Goal: Task Accomplishment & Management: Complete application form

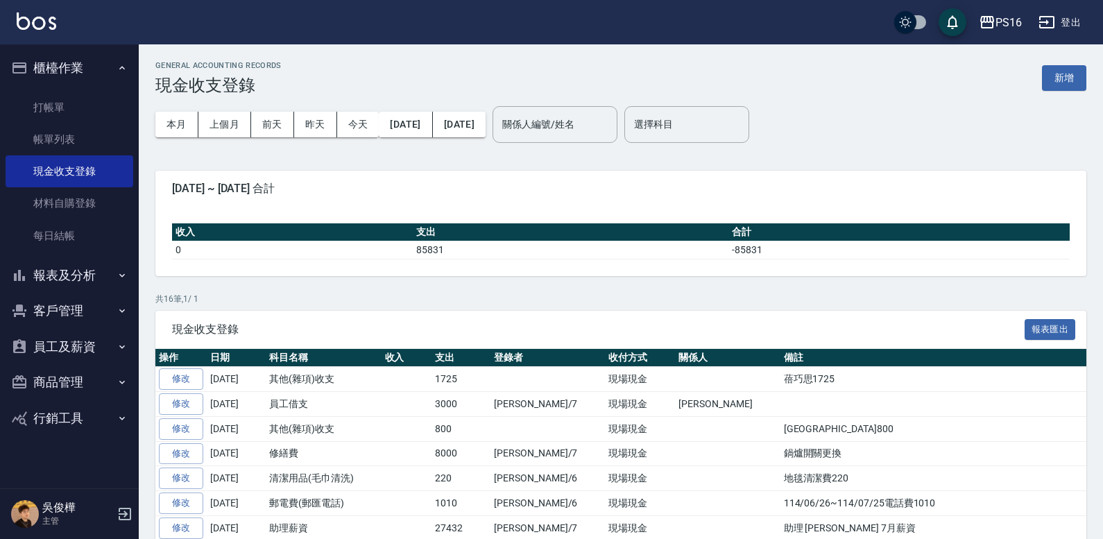
click at [46, 27] on img at bounding box center [37, 20] width 40 height 17
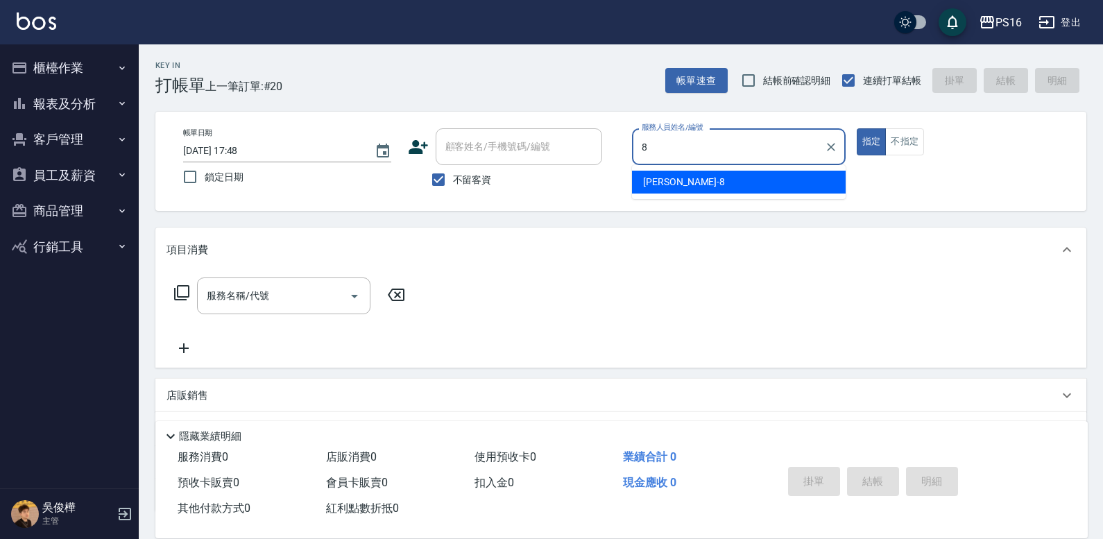
type input "[PERSON_NAME]-8"
type button "true"
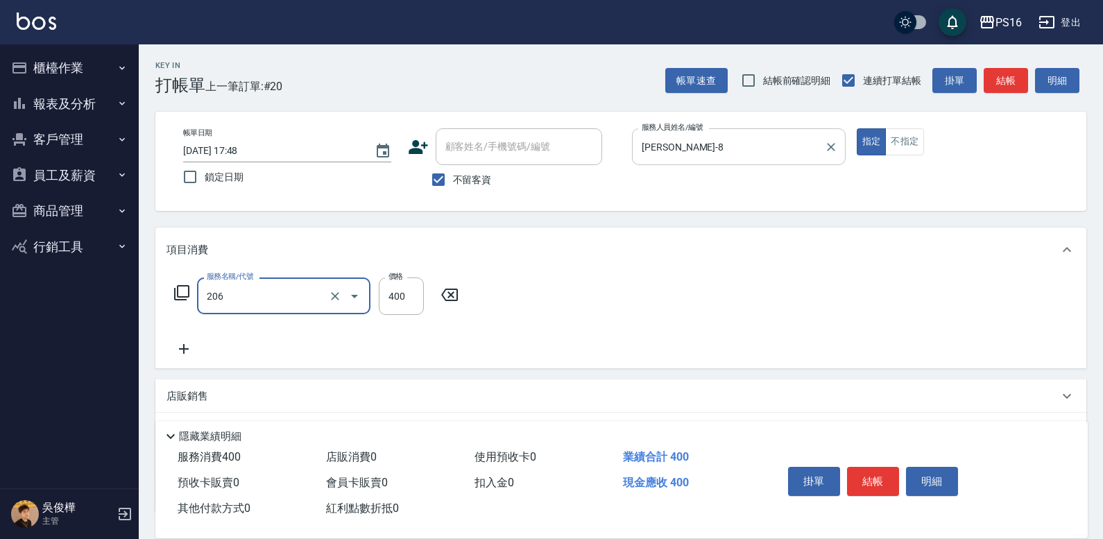
type input "健康洗(206)"
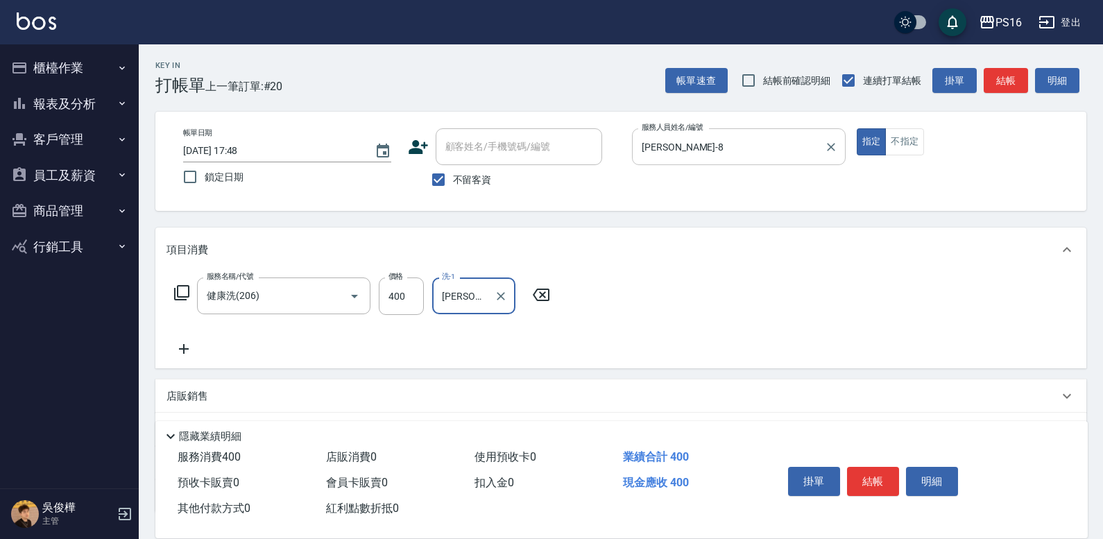
type input "[PERSON_NAME]-20"
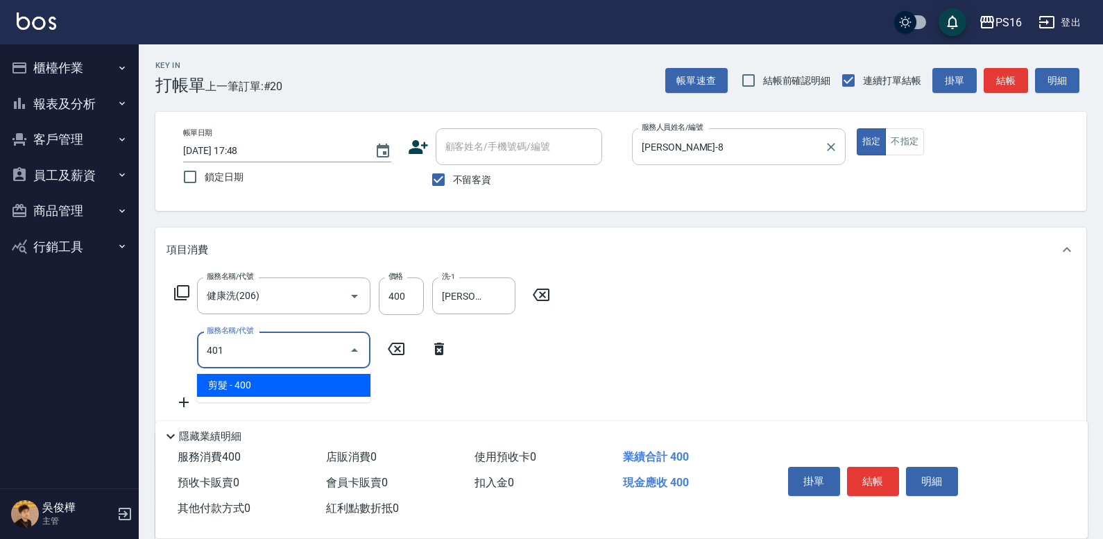
type input "剪髮(401)"
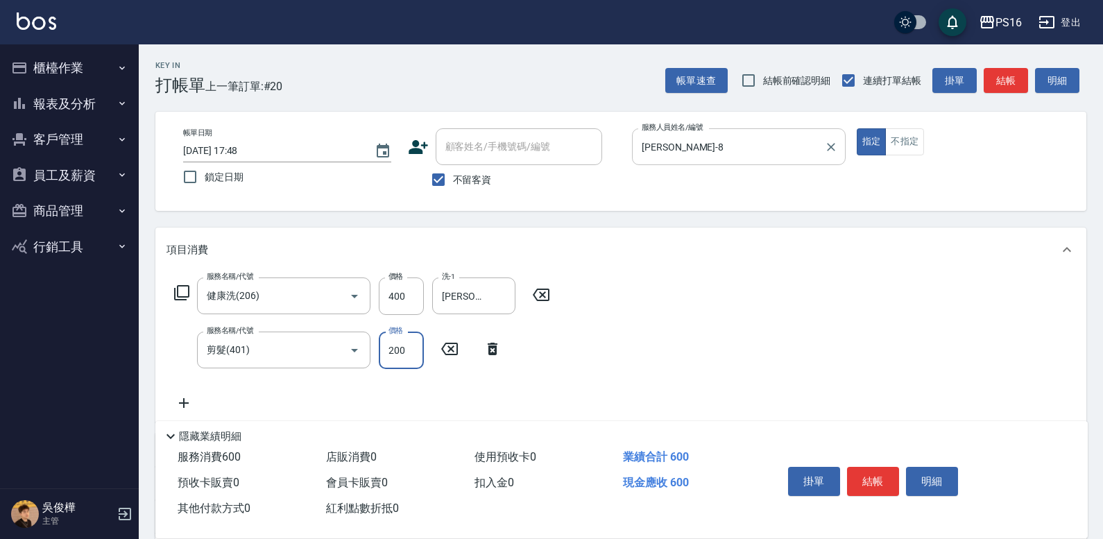
type input "200"
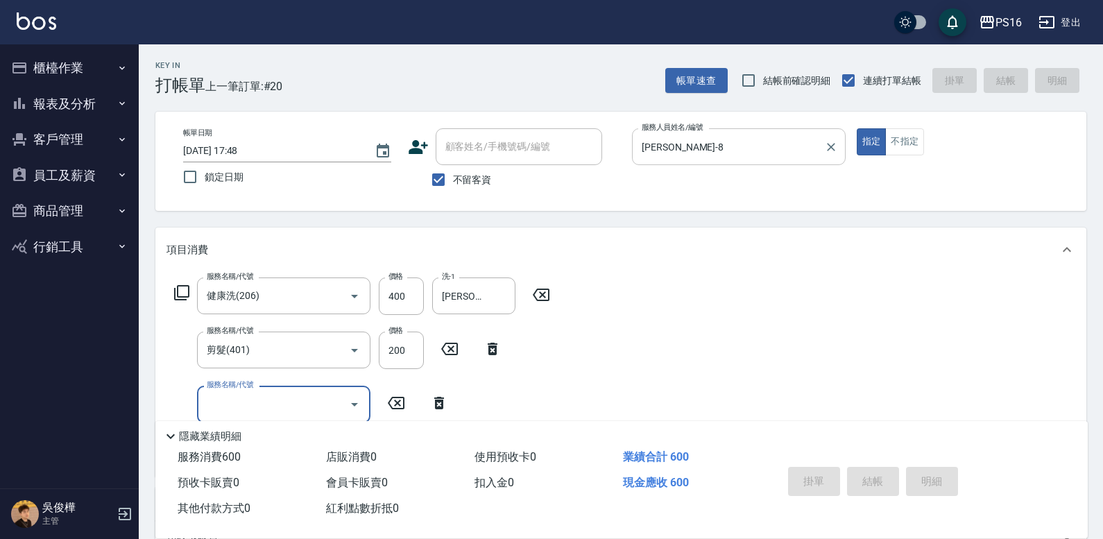
type input "[DATE] 17:49"
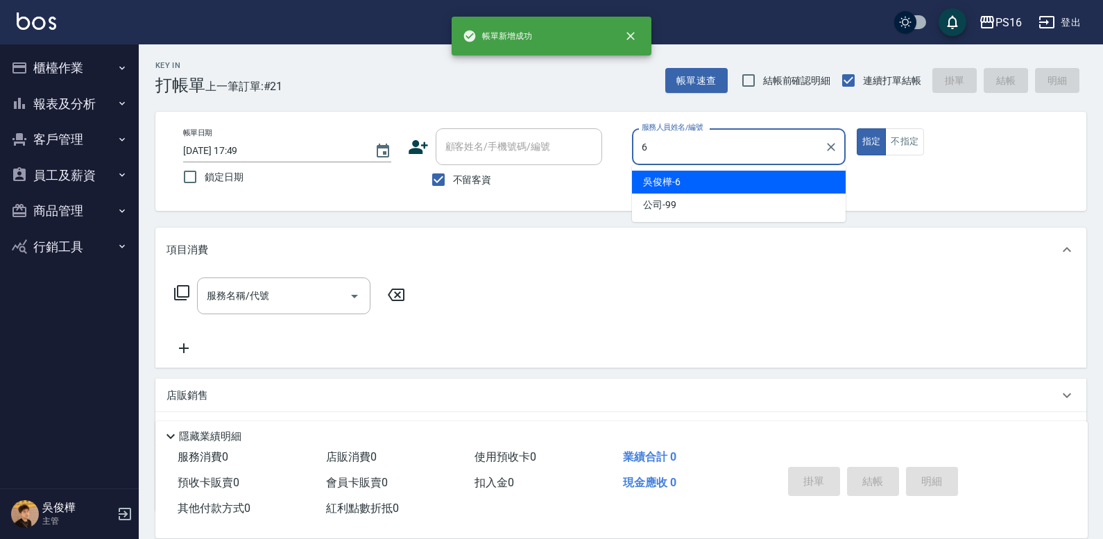
type input "[PERSON_NAME]-6"
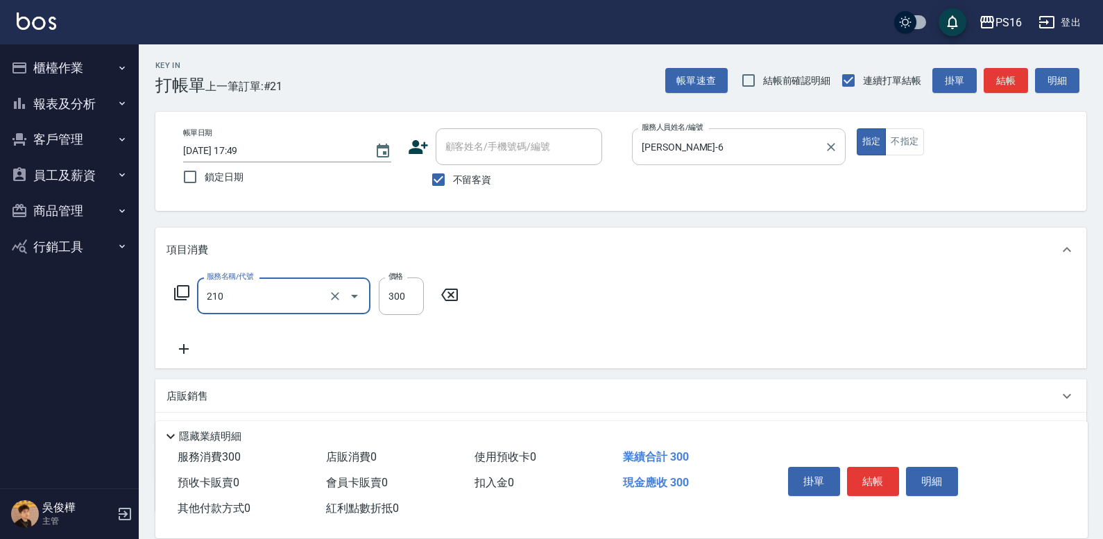
type input "[PERSON_NAME]洗髮精(210)"
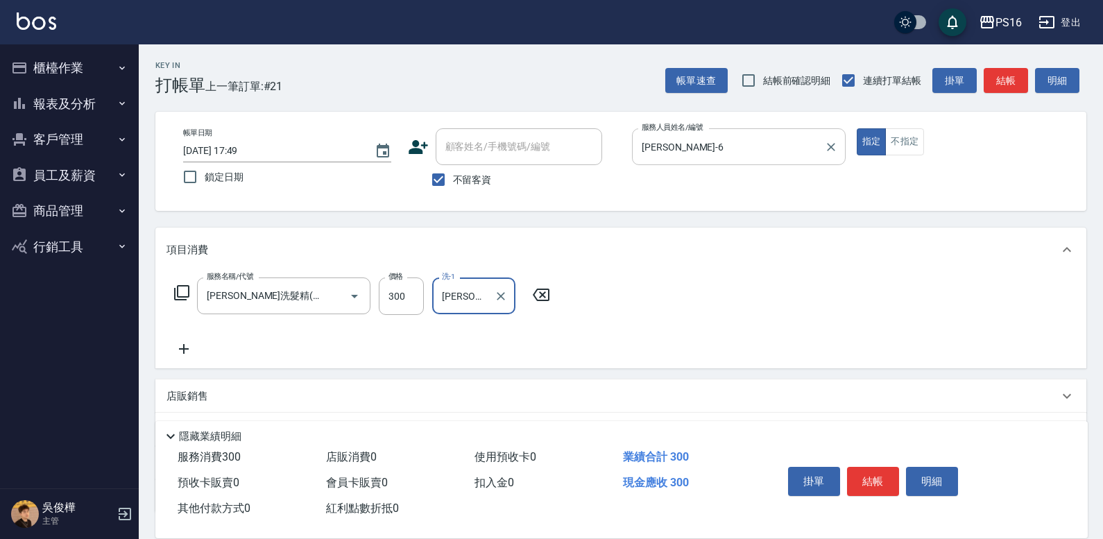
type input "[PERSON_NAME]-24"
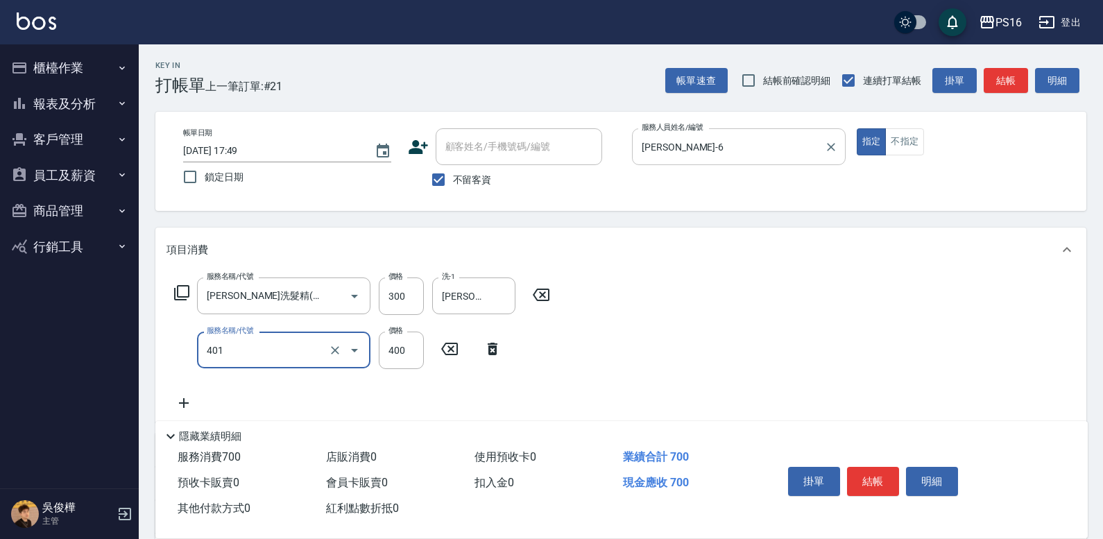
type input "剪髮(401)"
type input "350"
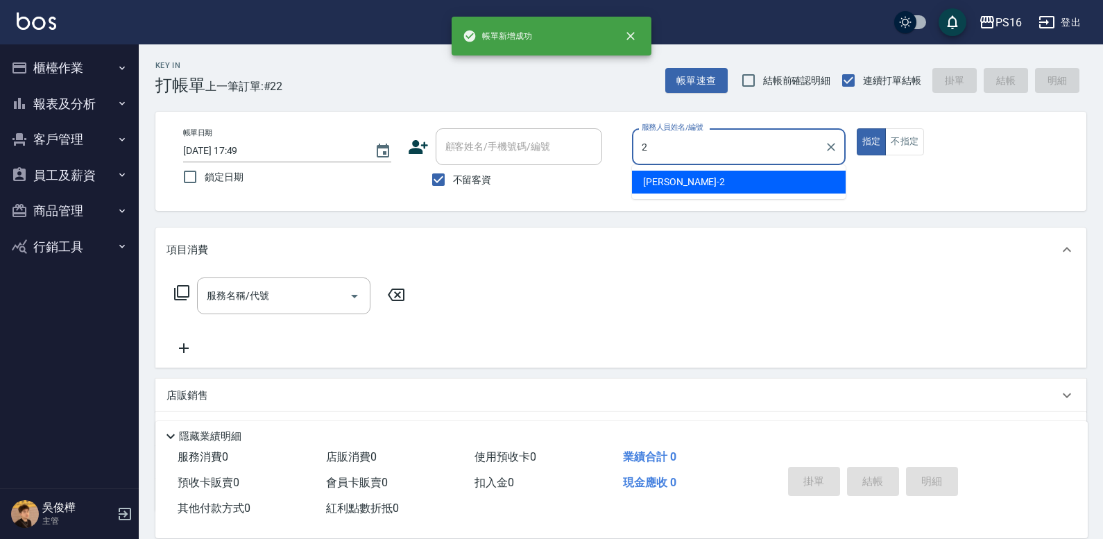
type input "[PERSON_NAME]-2"
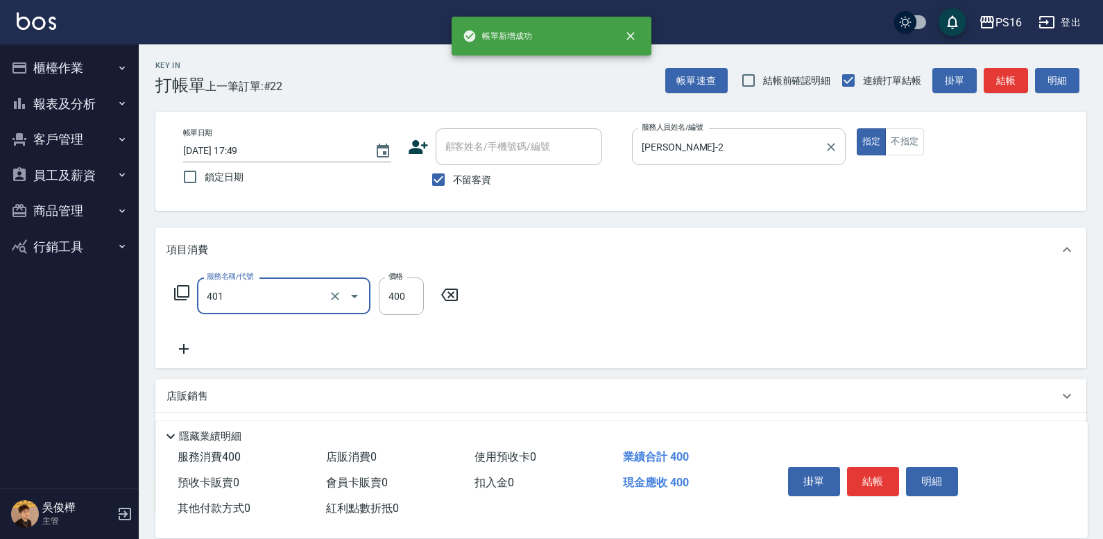
type input "剪髮(401)"
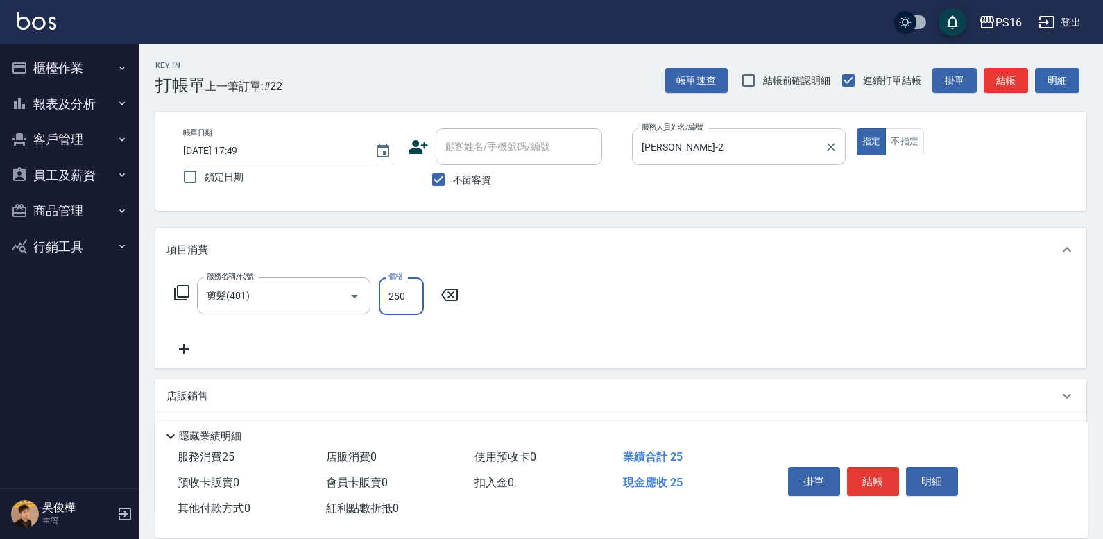
type input "250"
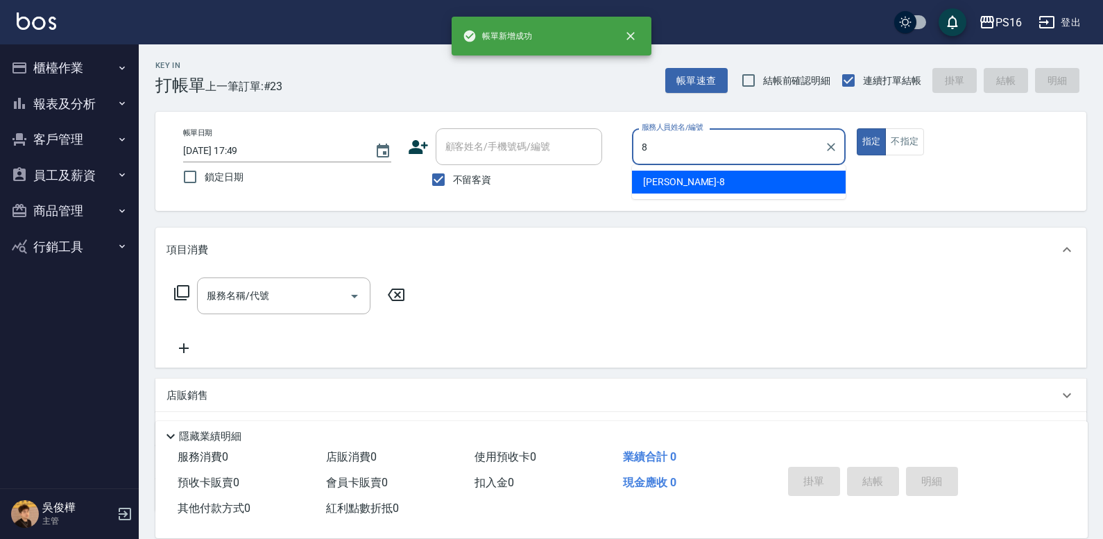
type input "[PERSON_NAME]-8"
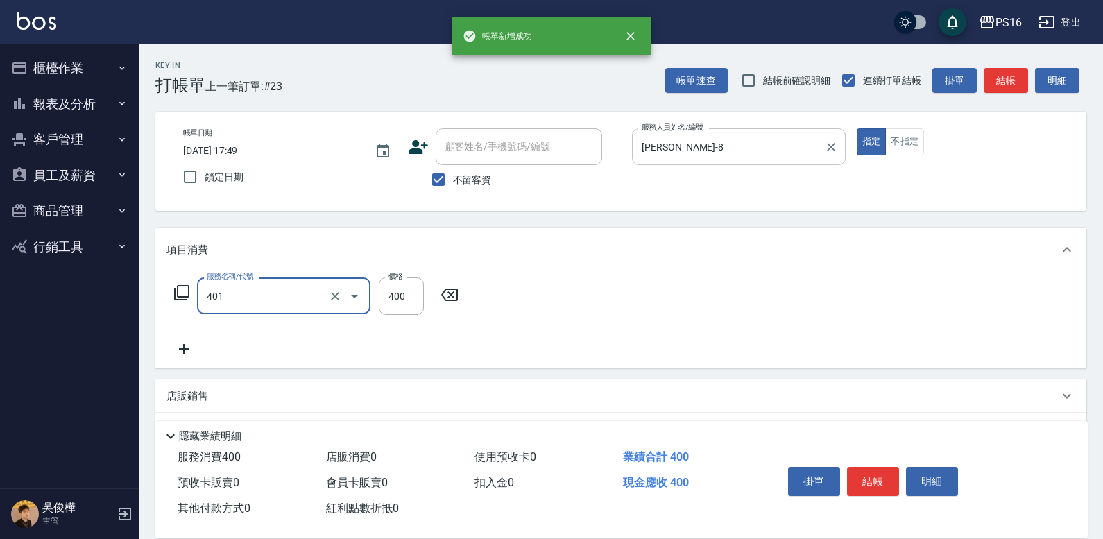
type input "剪髮(401)"
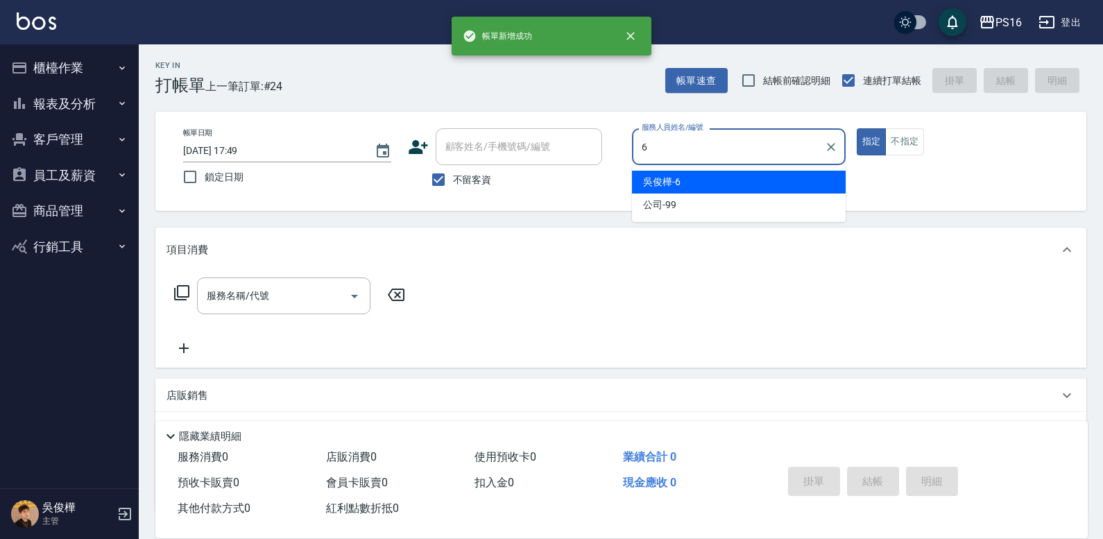
type input "[PERSON_NAME]-6"
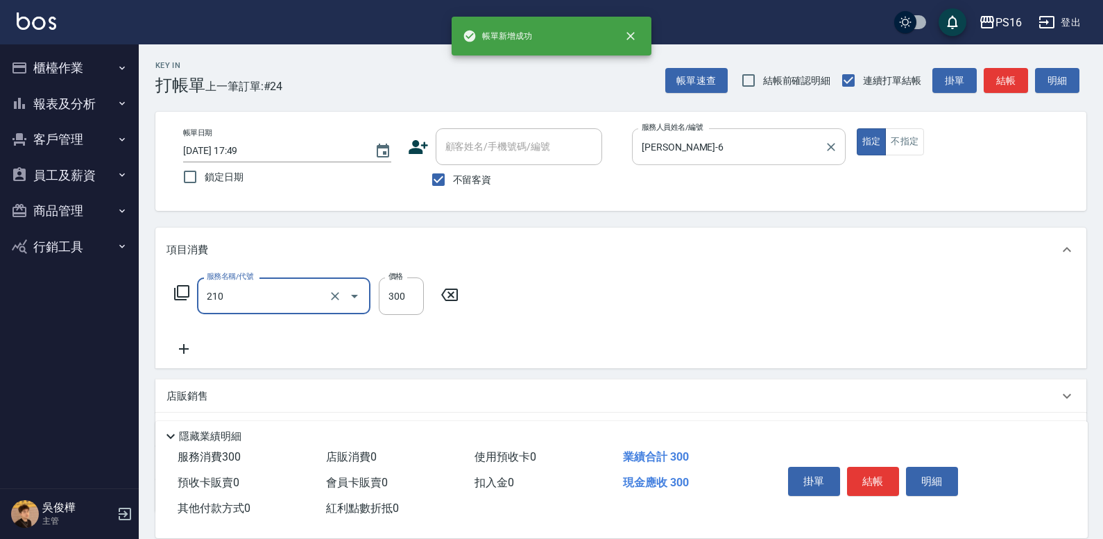
type input "[PERSON_NAME]洗髮精(210)"
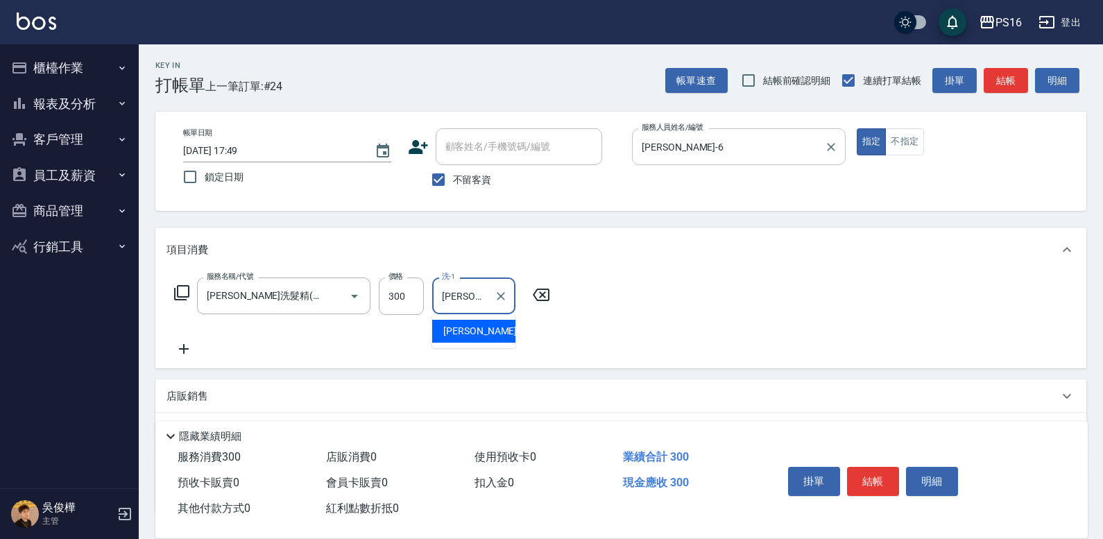
type input "[PERSON_NAME]-24"
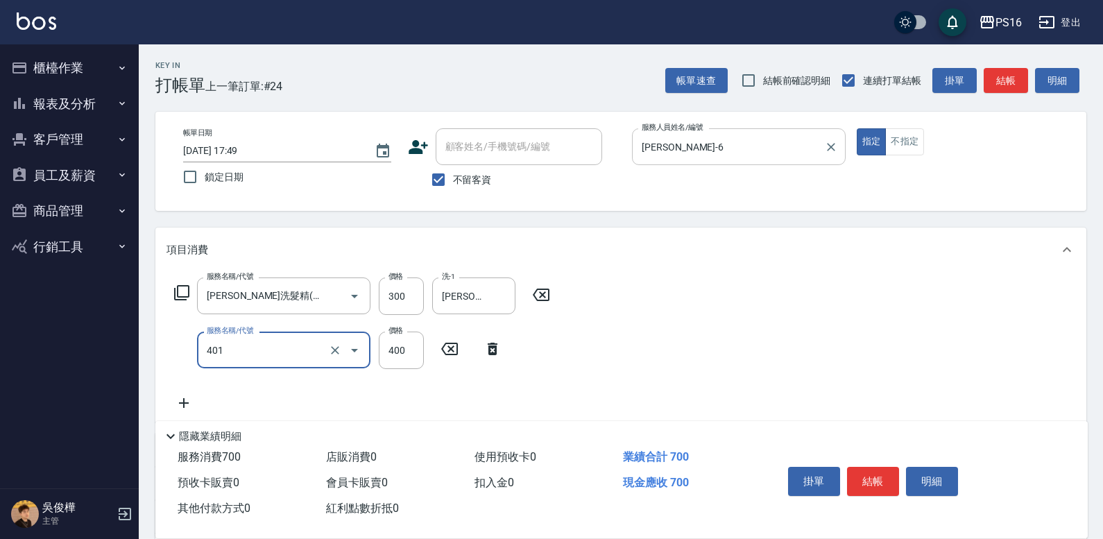
type input "剪髮(401)"
type input "360"
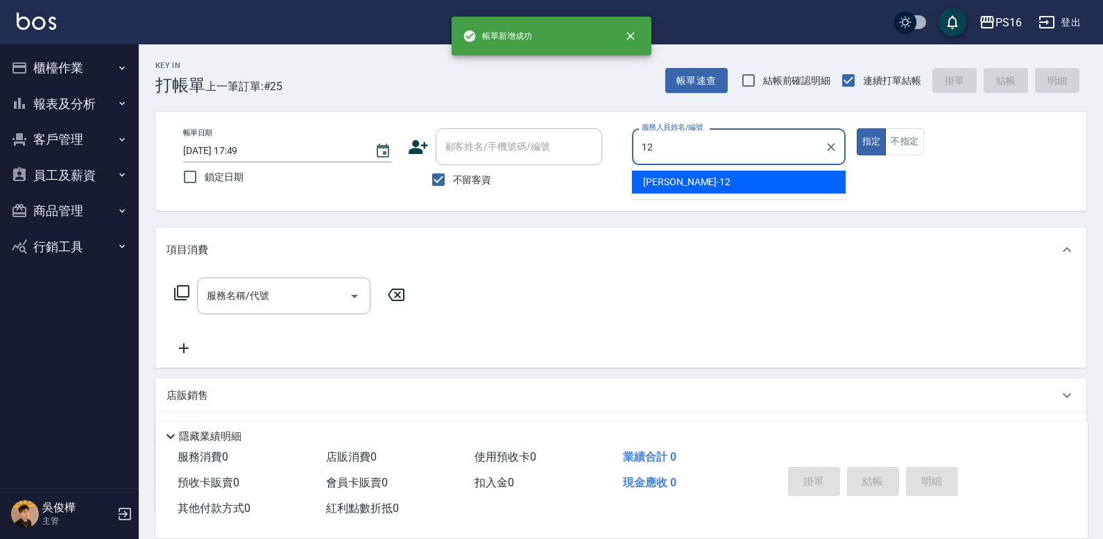
type input "[PERSON_NAME]-12"
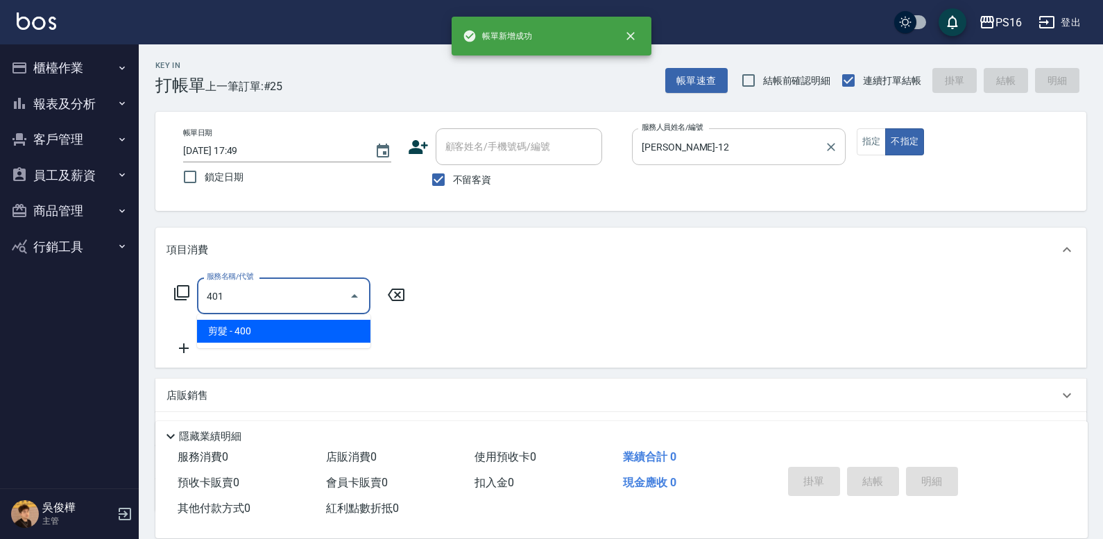
type input "剪髮(401)"
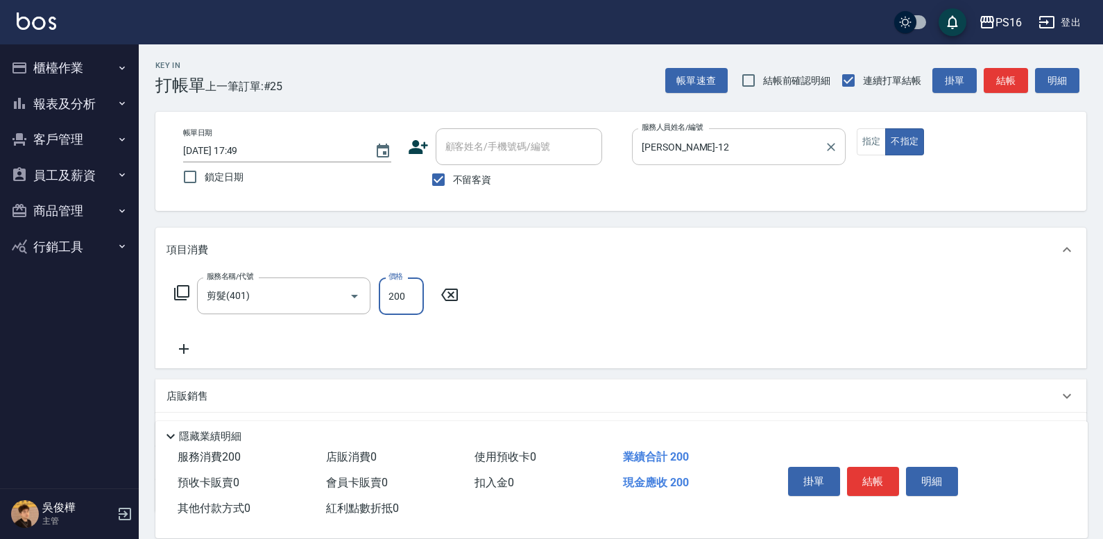
type input "200"
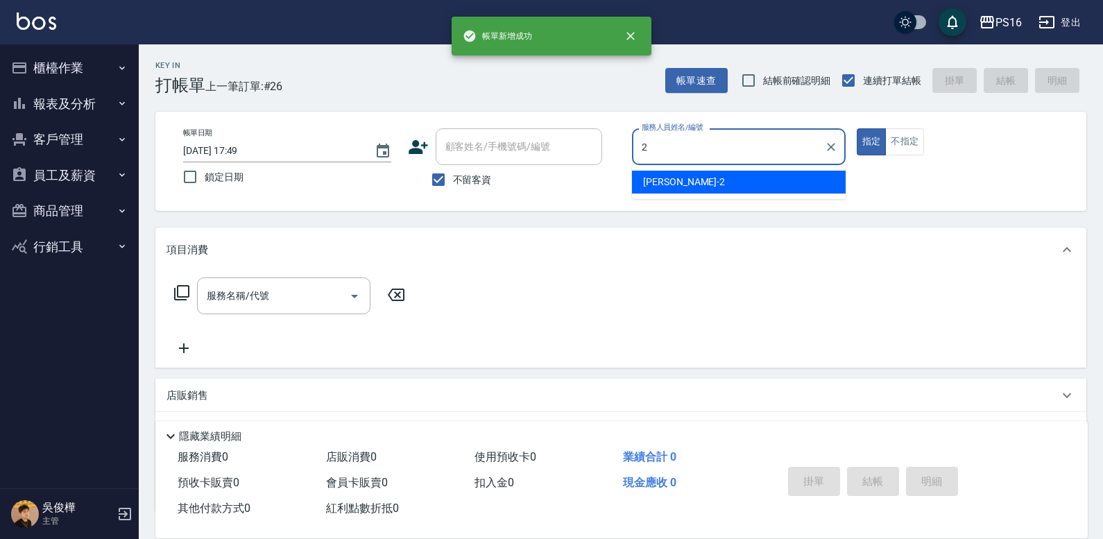
type input "[PERSON_NAME]-2"
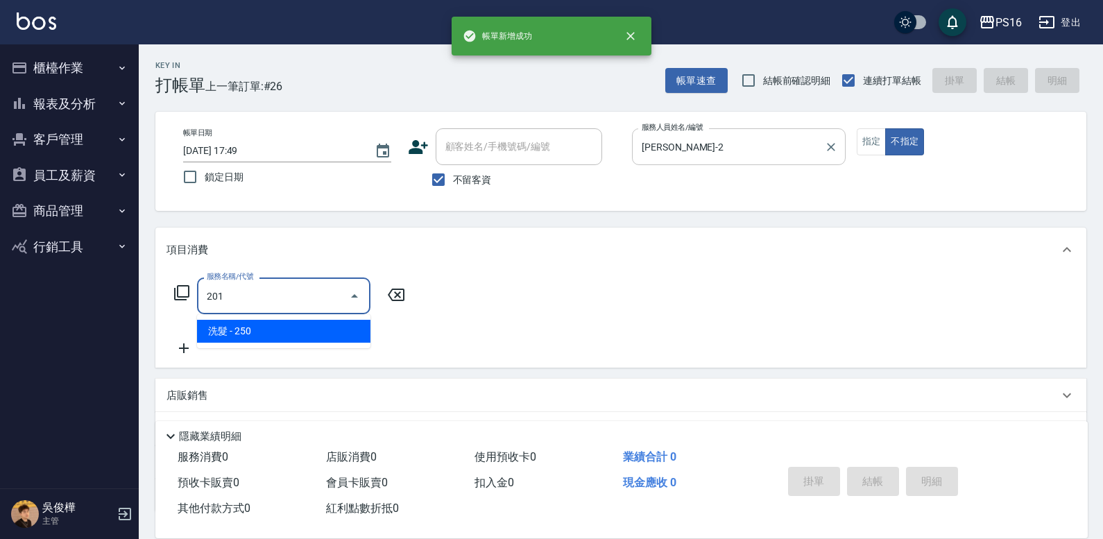
type input "洗髮(201)"
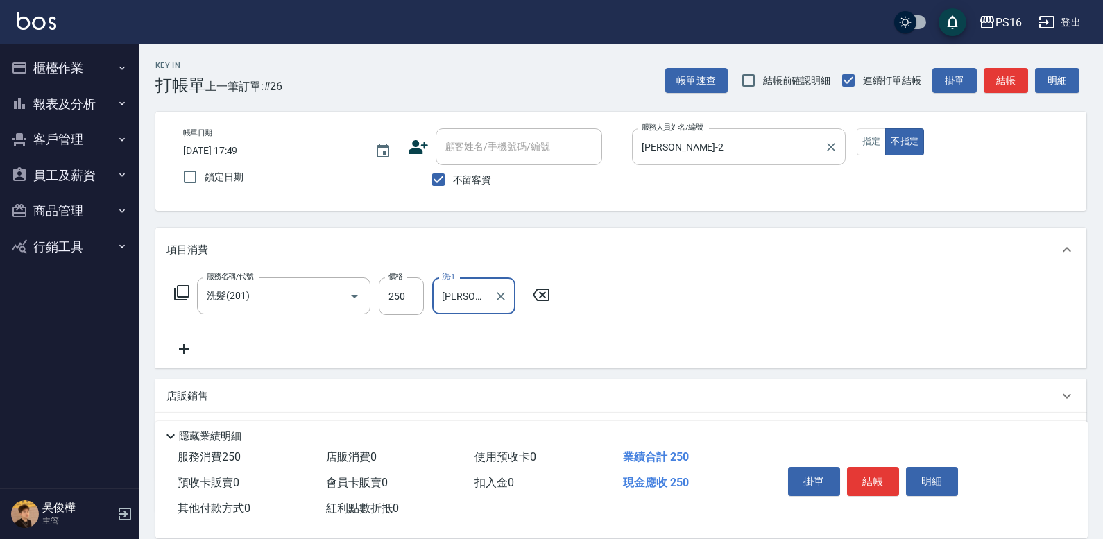
type input "[PERSON_NAME]-21"
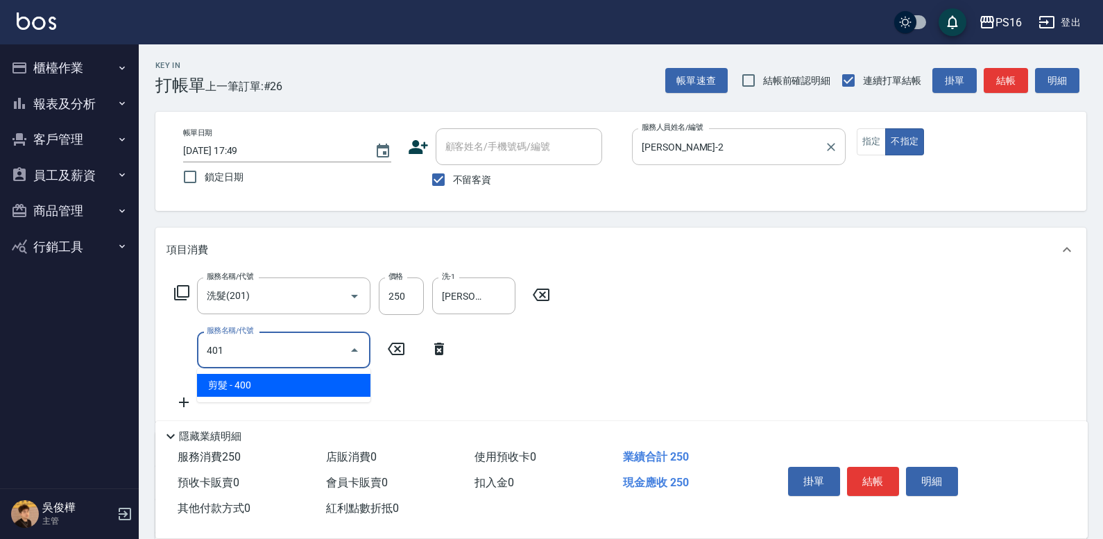
type input "剪髮(401)"
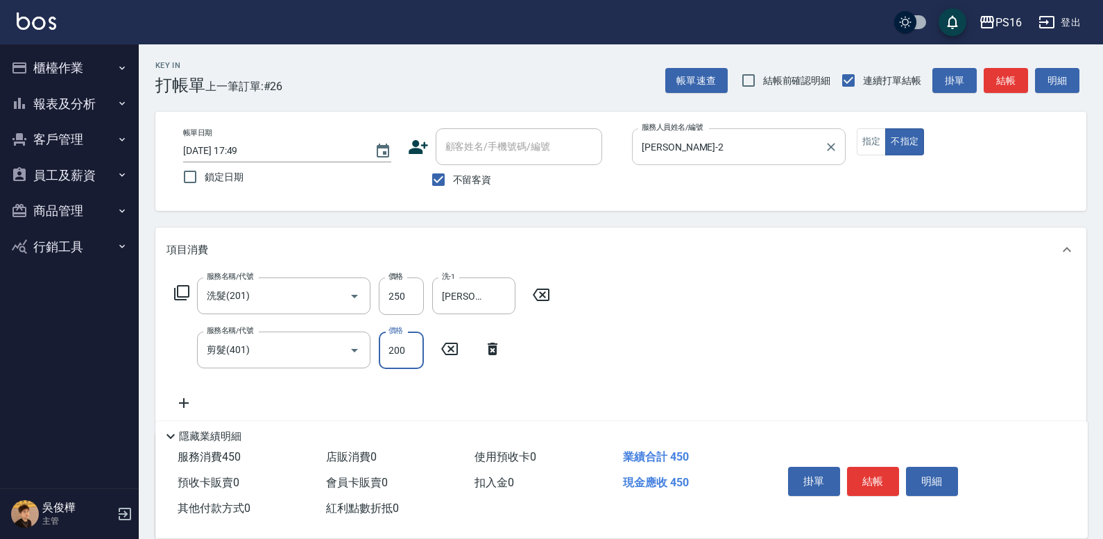
type input "200"
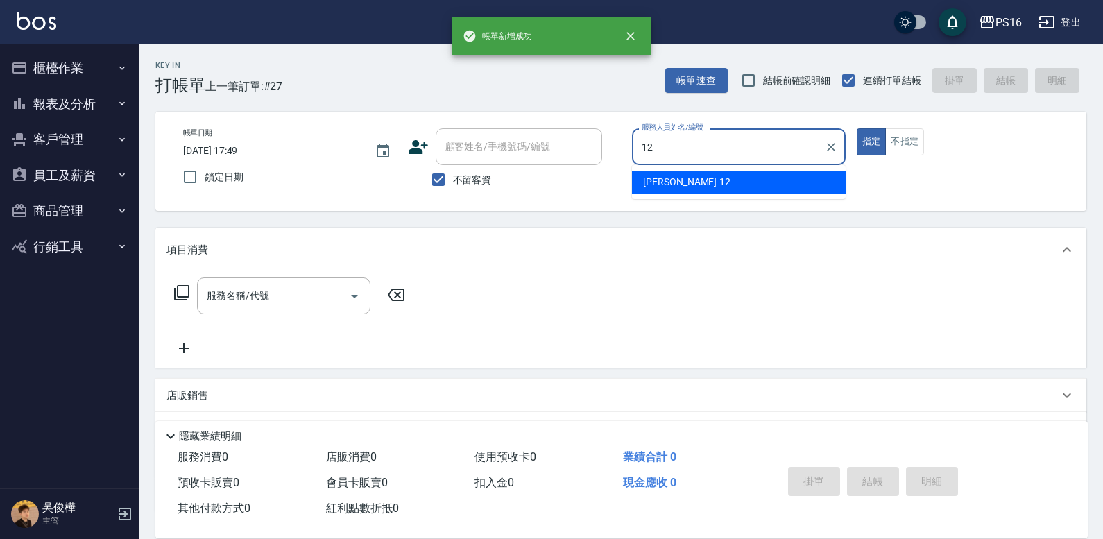
type input "[PERSON_NAME]-12"
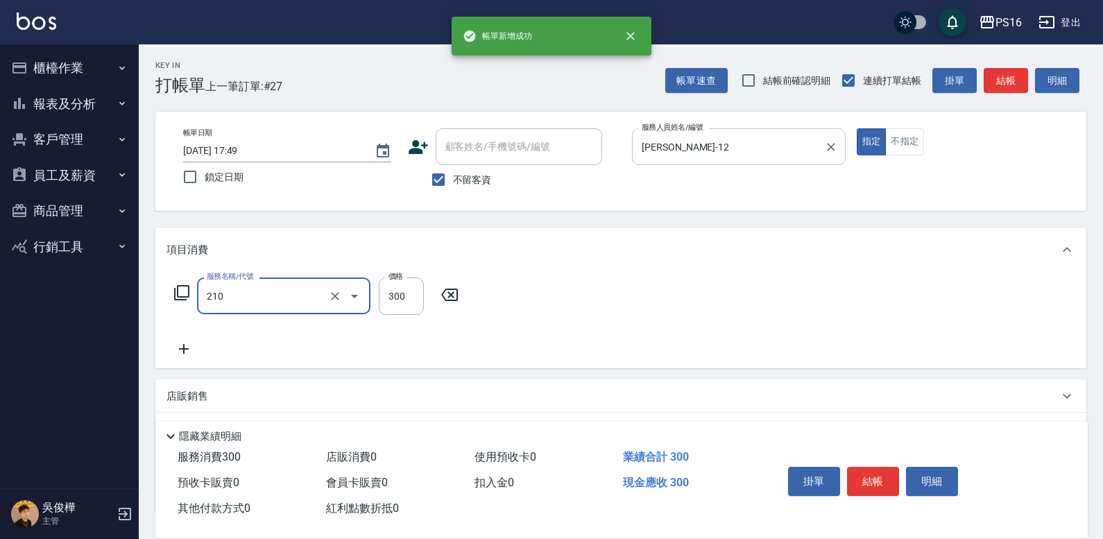
type input "[PERSON_NAME]洗髮精(210)"
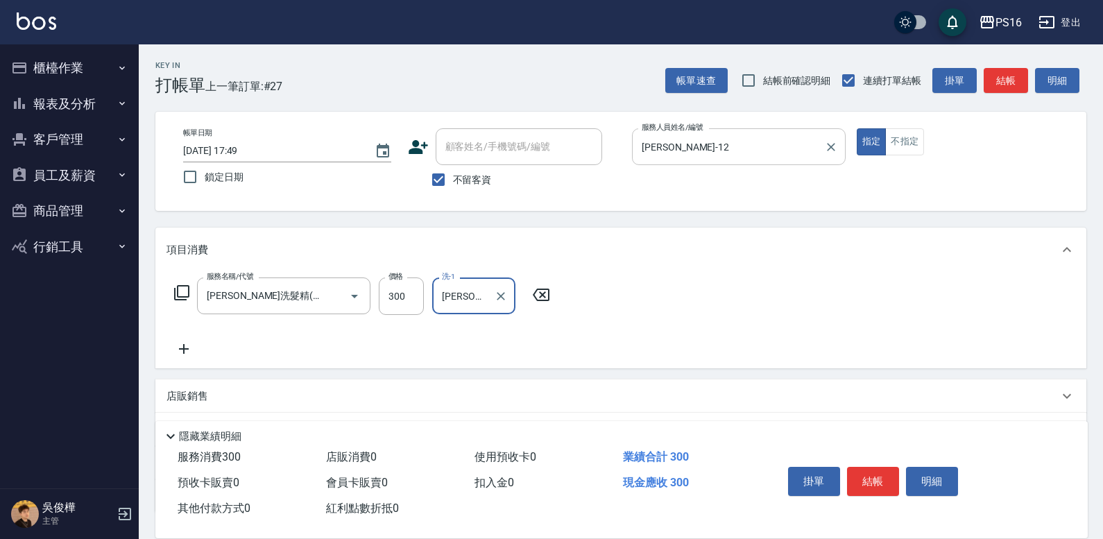
type input "[PERSON_NAME]-28"
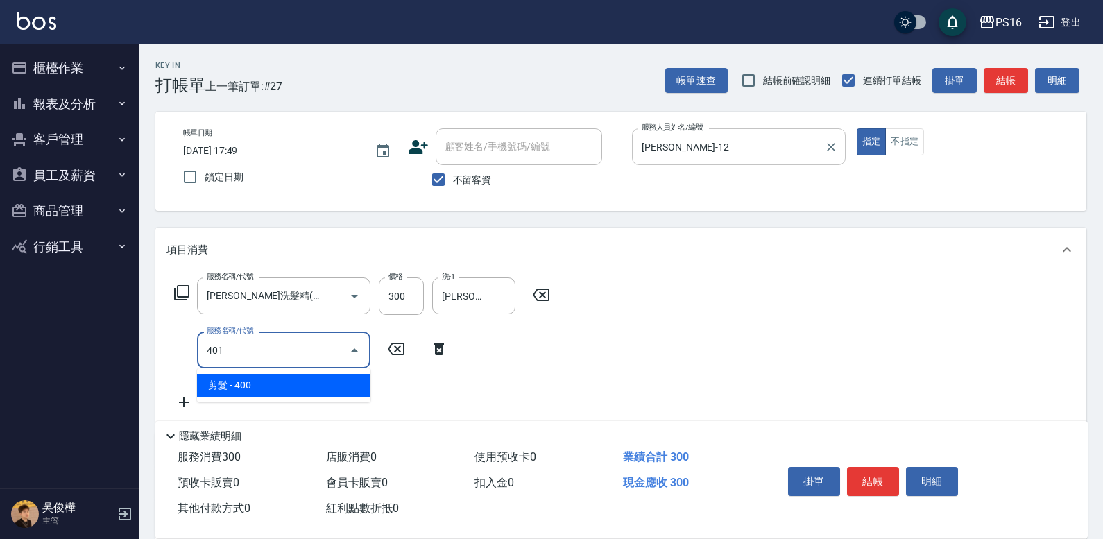
type input "剪髮(401)"
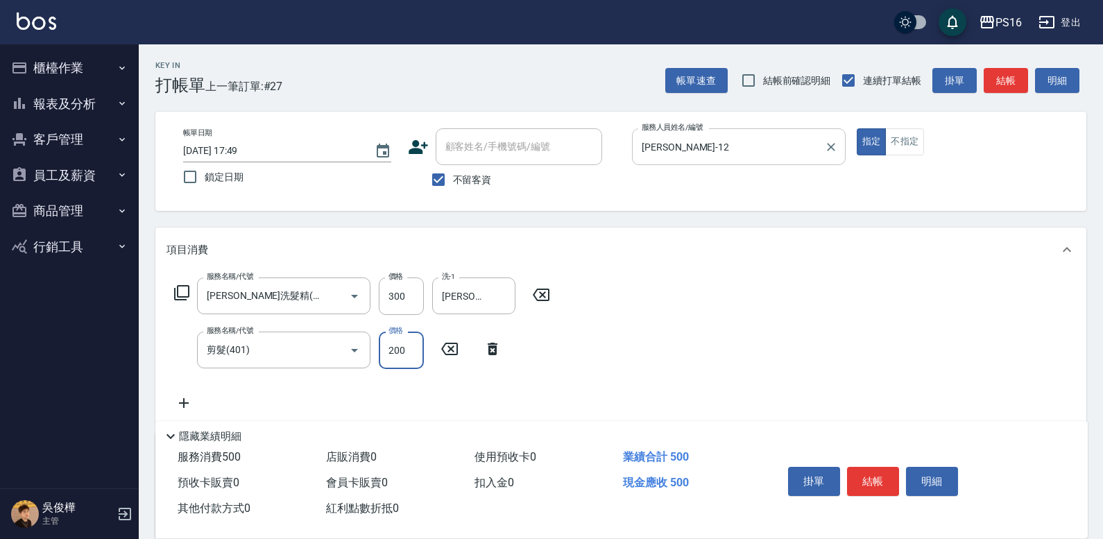
type input "200"
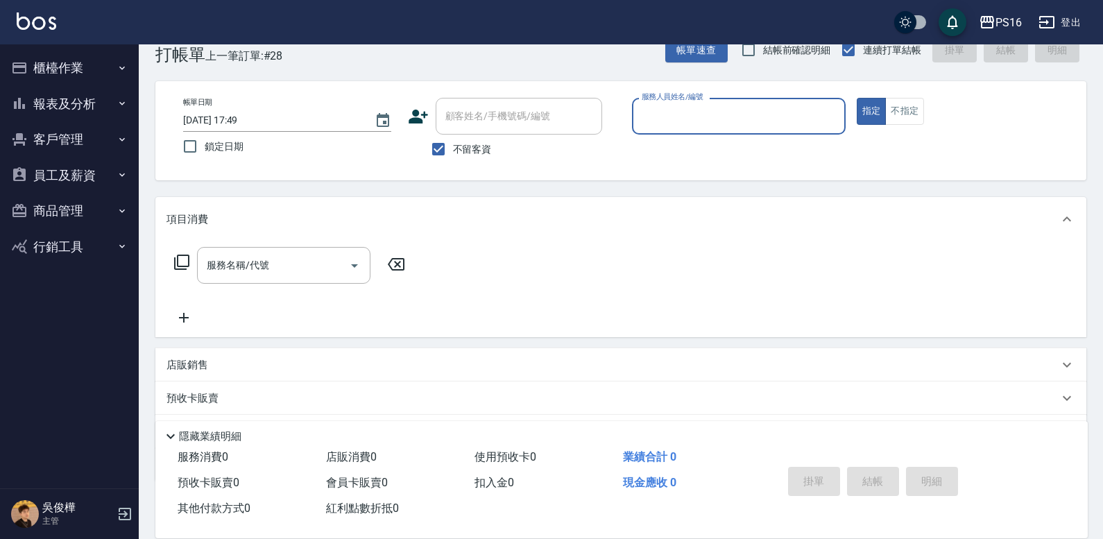
scroll to position [106, 0]
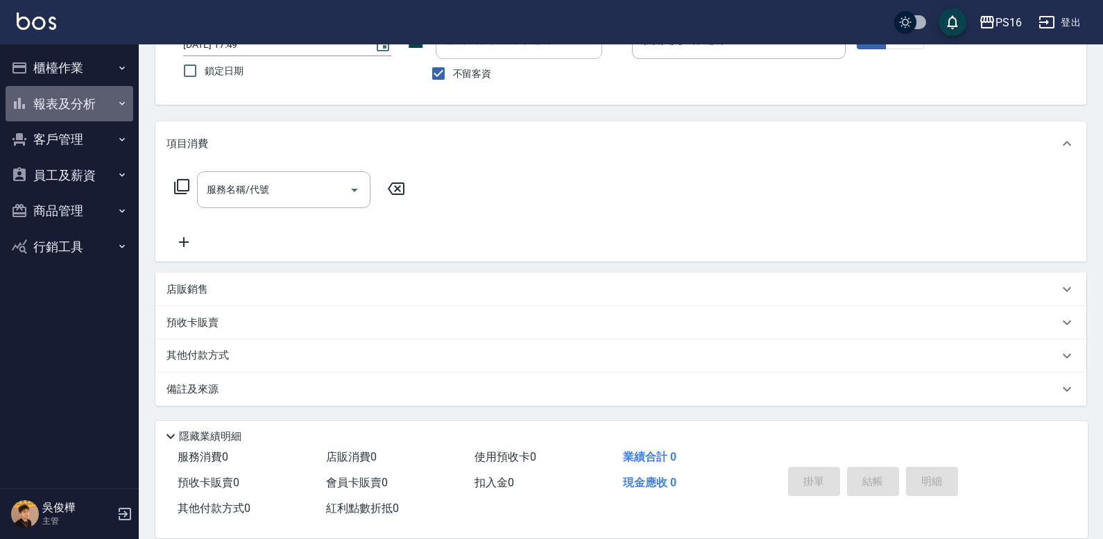
click at [45, 98] on button "報表及分析" at bounding box center [70, 104] width 128 height 36
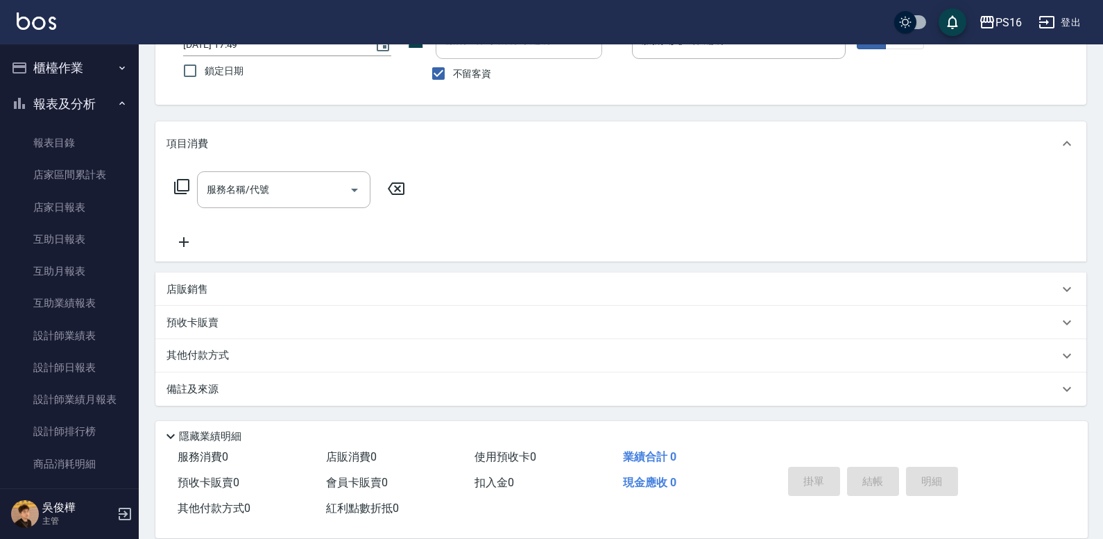
click at [40, 101] on button "報表及分析" at bounding box center [70, 104] width 128 height 36
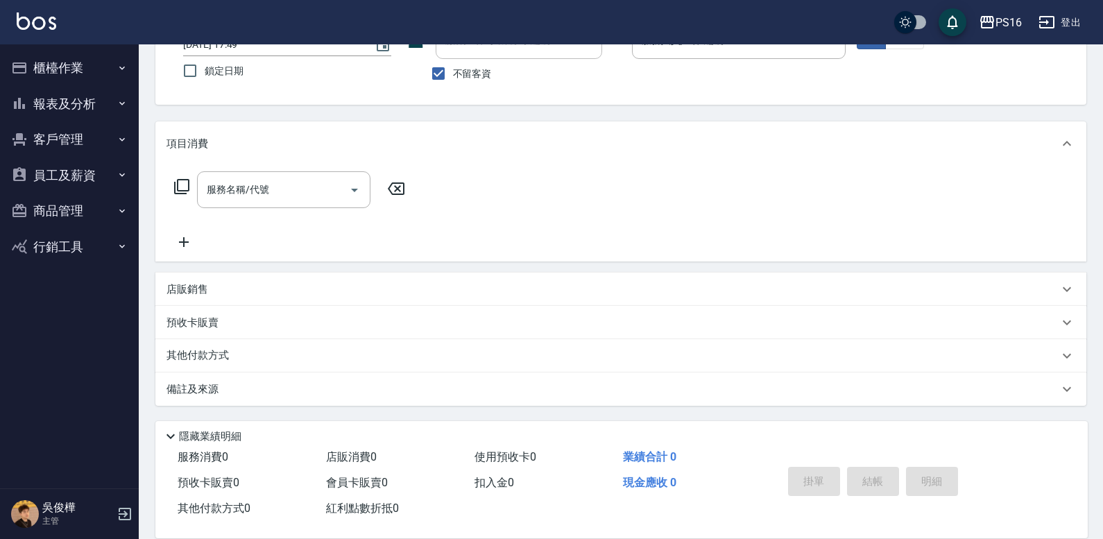
click at [47, 64] on button "櫃檯作業" at bounding box center [70, 68] width 128 height 36
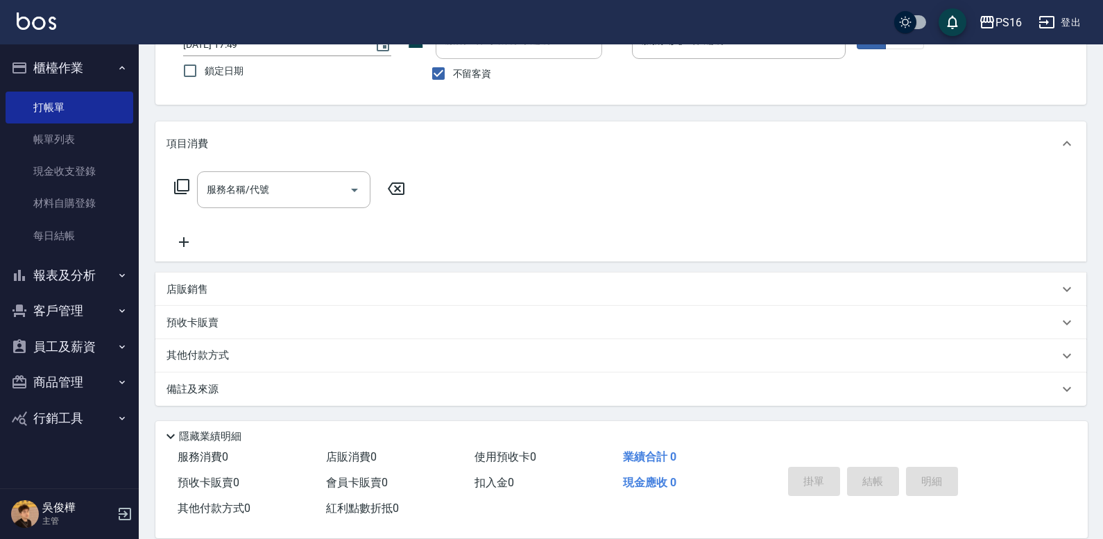
click at [76, 57] on button "櫃檯作業" at bounding box center [70, 68] width 128 height 36
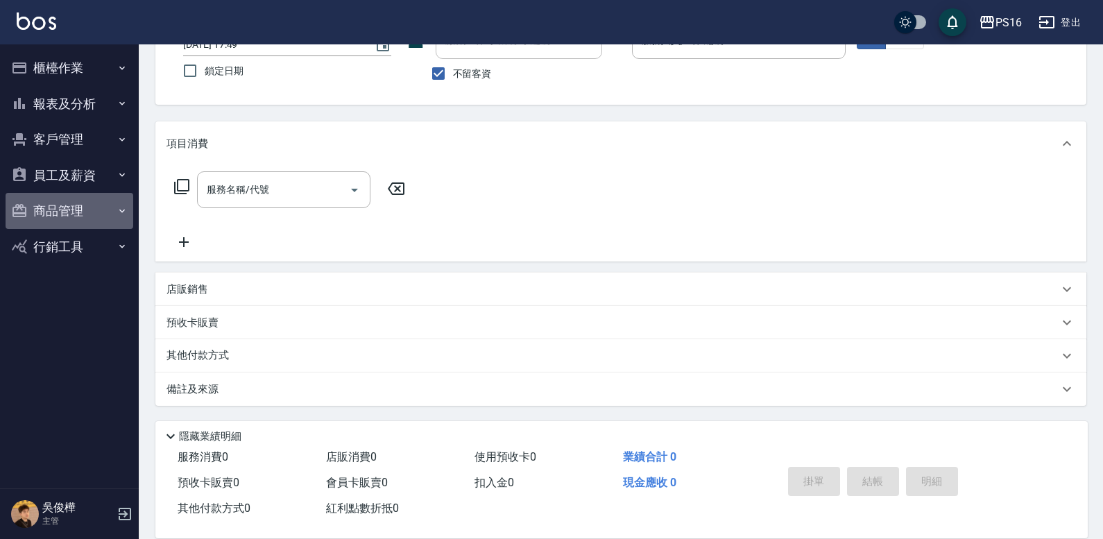
click at [67, 213] on button "商品管理" at bounding box center [70, 211] width 128 height 36
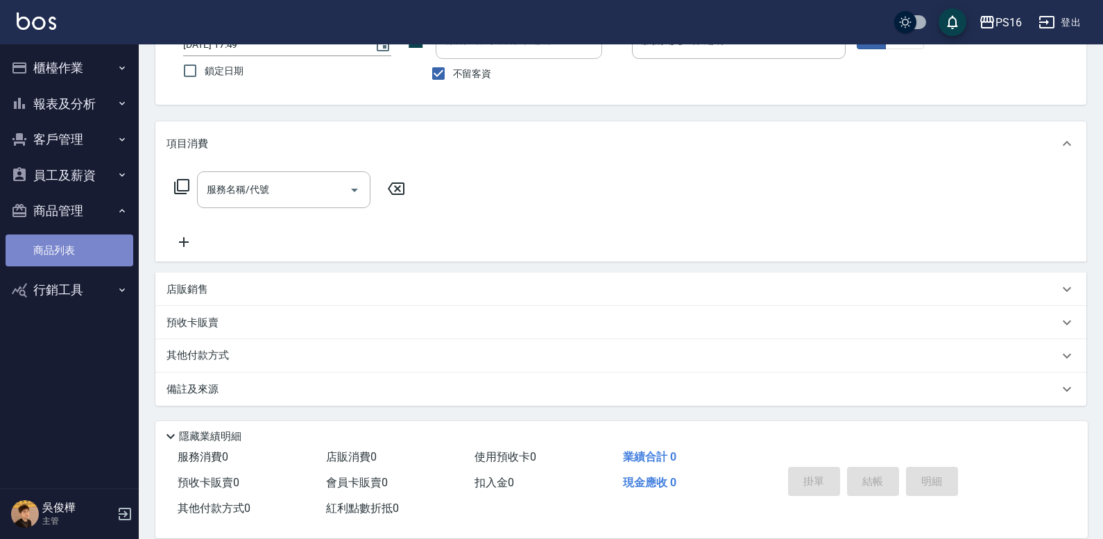
click at [68, 247] on link "商品列表" at bounding box center [70, 250] width 128 height 32
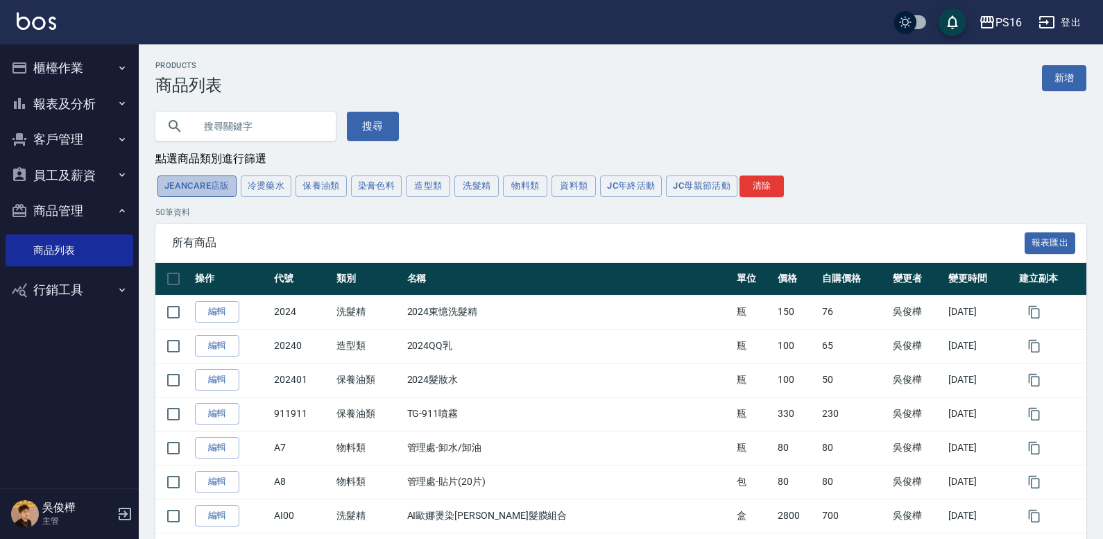
click at [211, 184] on button "JeanCare店販" at bounding box center [196, 185] width 79 height 21
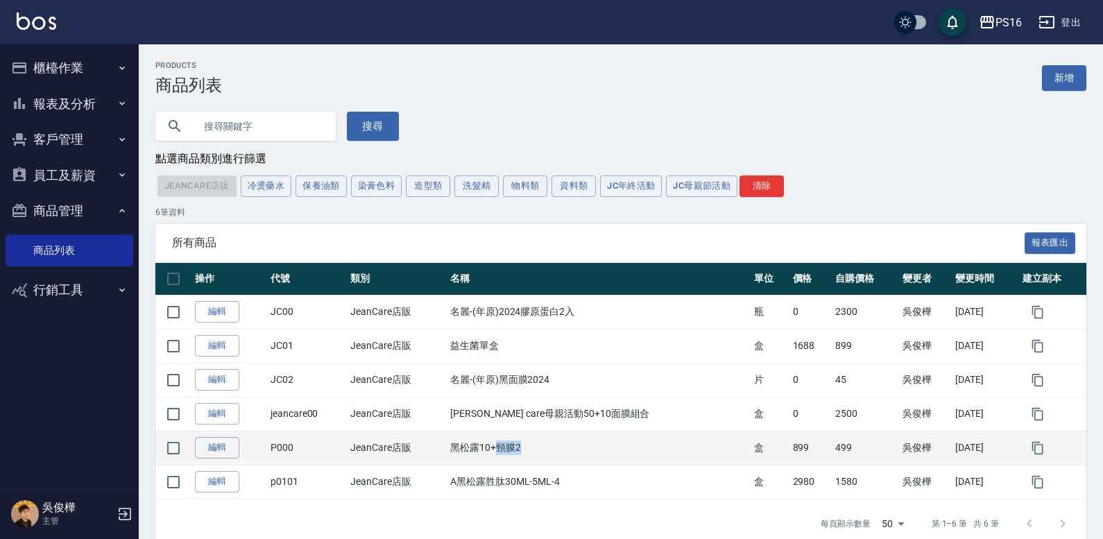
drag, startPoint x: 514, startPoint y: 453, endPoint x: 542, endPoint y: 447, distance: 29.0
click at [540, 451] on td "黑松露10+頸膜2" at bounding box center [599, 448] width 304 height 34
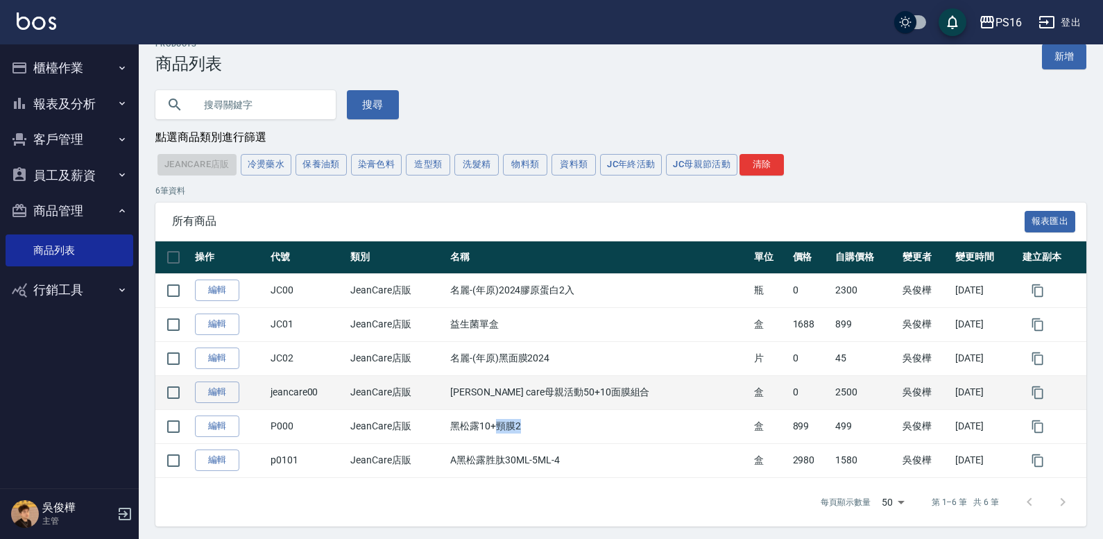
scroll to position [28, 0]
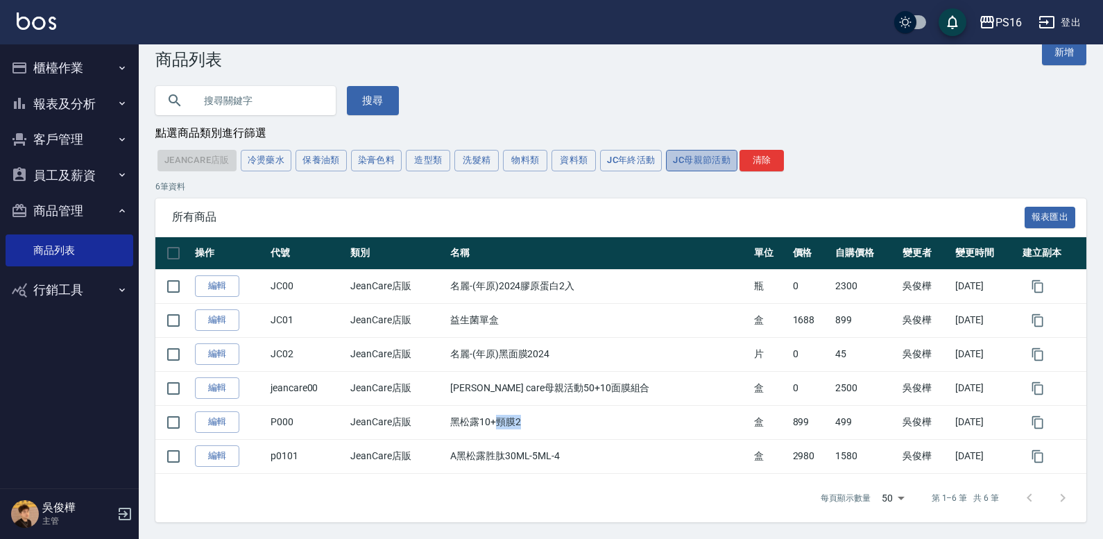
click at [696, 160] on button "JC母親節活動" at bounding box center [701, 160] width 71 height 21
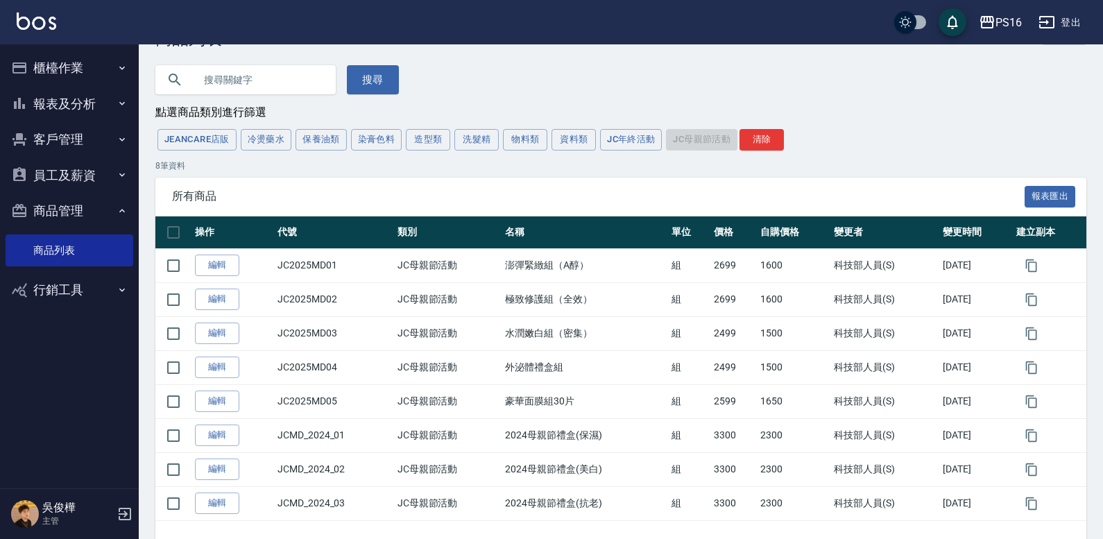
scroll to position [16, 0]
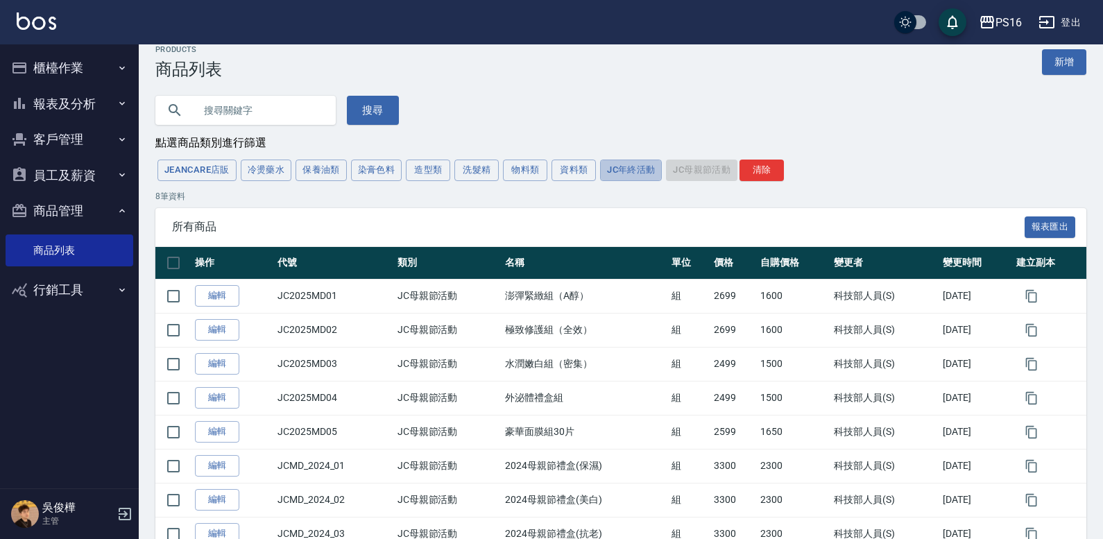
click at [614, 168] on button "JC年終活動" at bounding box center [631, 170] width 62 height 21
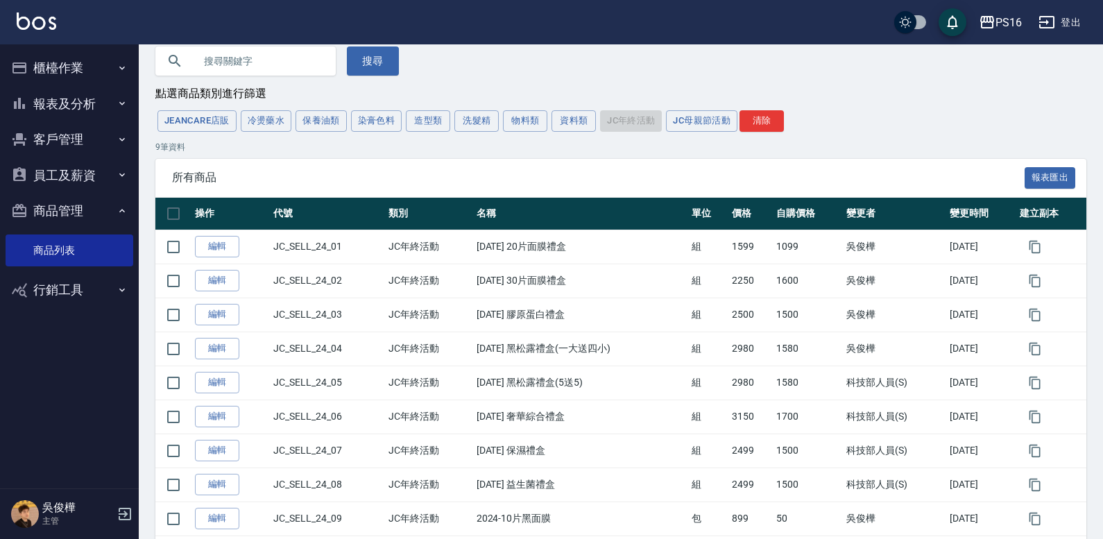
scroll to position [26, 0]
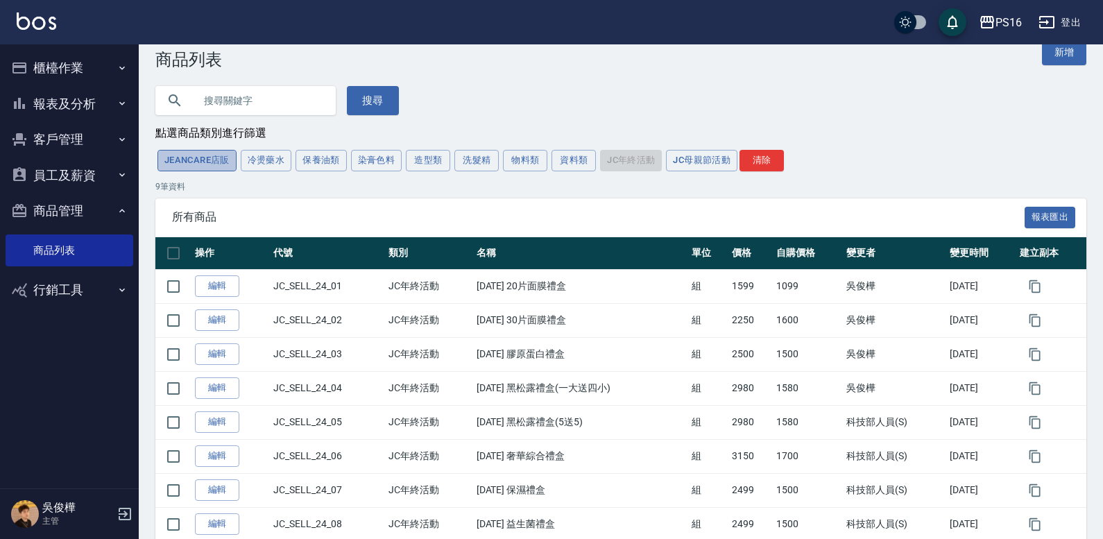
click at [171, 156] on button "JeanCare店販" at bounding box center [196, 160] width 79 height 21
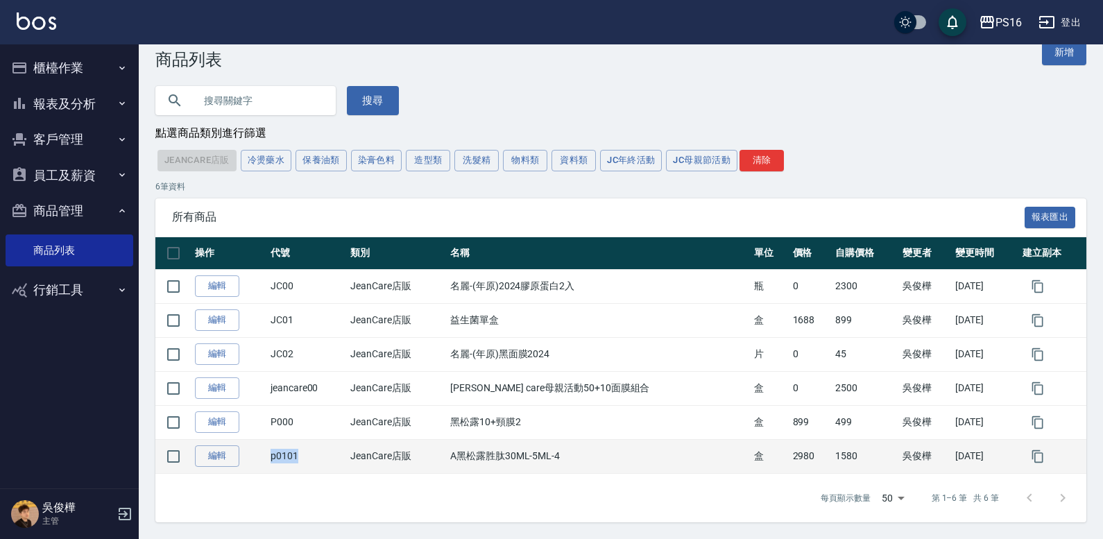
drag, startPoint x: 272, startPoint y: 461, endPoint x: 327, endPoint y: 454, distance: 55.2
click at [327, 455] on tr "編輯 p0101 JeanCare店販 A黑松露胜肽30ML-5ML-4 盒 2980 1580 [PERSON_NAME][DATE]" at bounding box center [620, 456] width 931 height 34
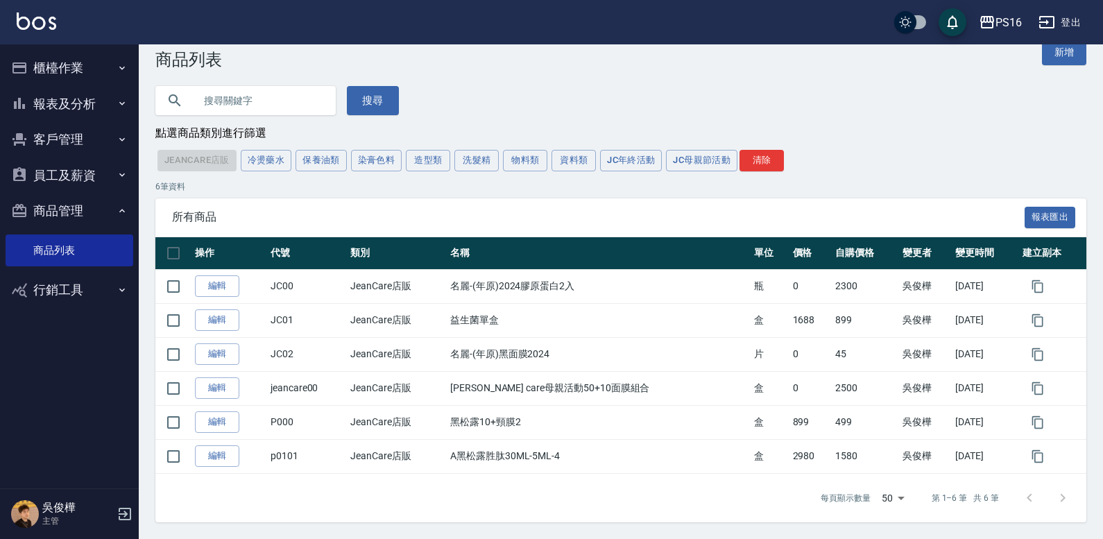
drag, startPoint x: 296, startPoint y: 456, endPoint x: 351, endPoint y: 215, distance: 247.5
click at [351, 215] on span "所有商品" at bounding box center [598, 217] width 852 height 14
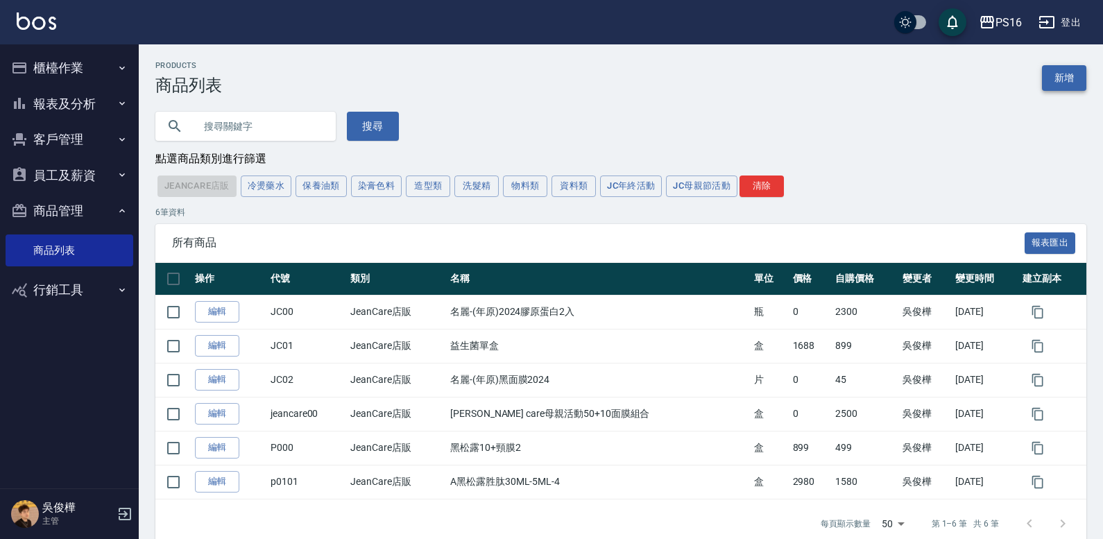
click at [1070, 75] on link "新增" at bounding box center [1064, 78] width 44 height 26
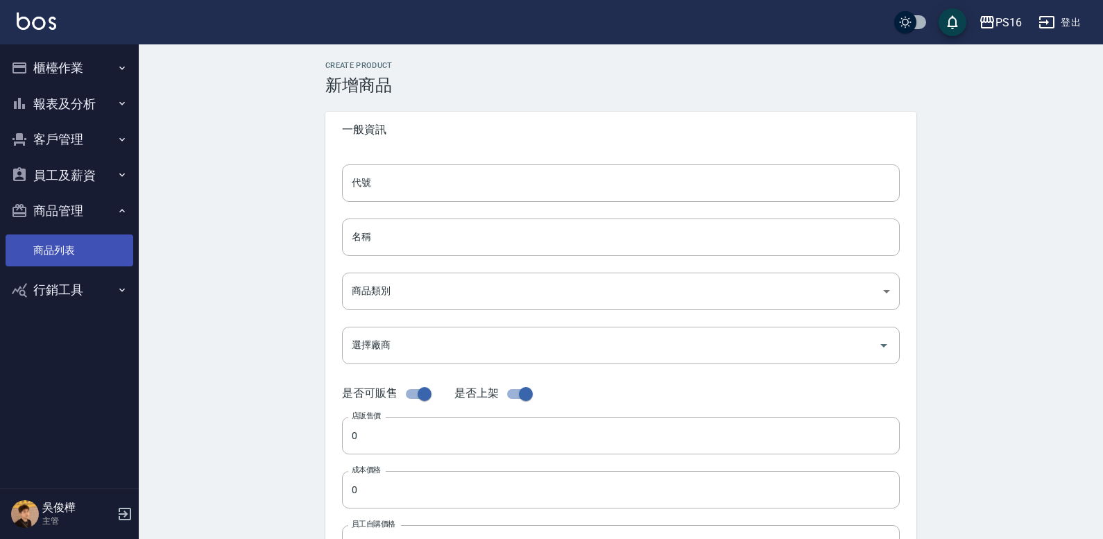
click at [72, 252] on link "商品列表" at bounding box center [70, 250] width 128 height 32
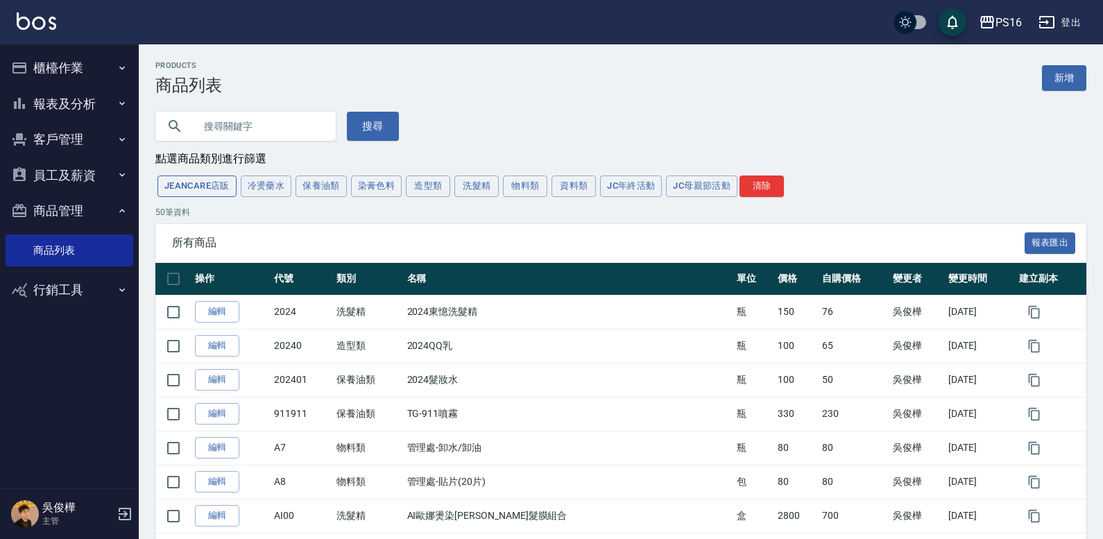
click at [190, 185] on button "JeanCare店販" at bounding box center [196, 185] width 79 height 21
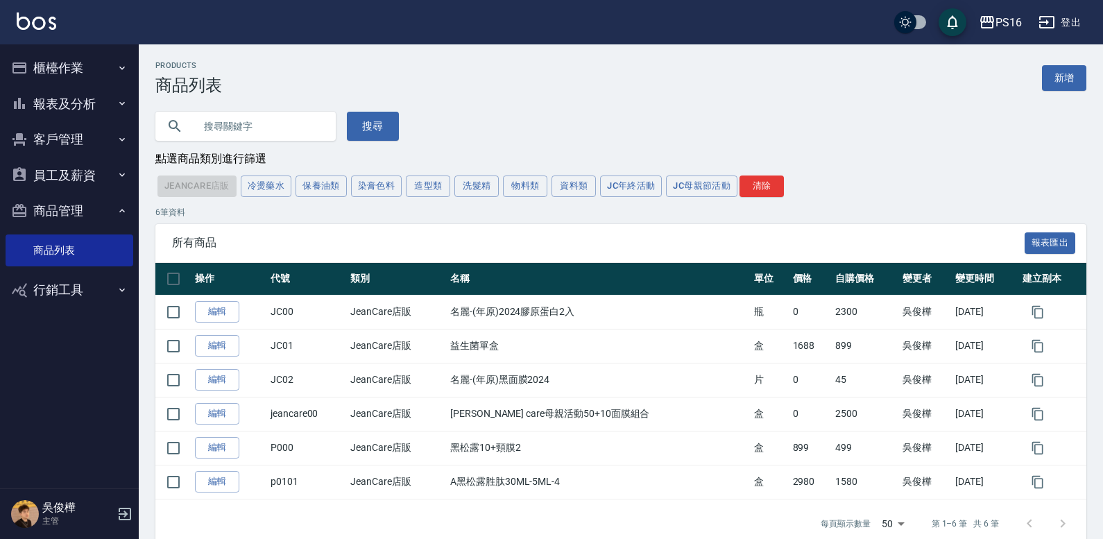
click at [648, 191] on button "JC年終活動" at bounding box center [631, 185] width 62 height 21
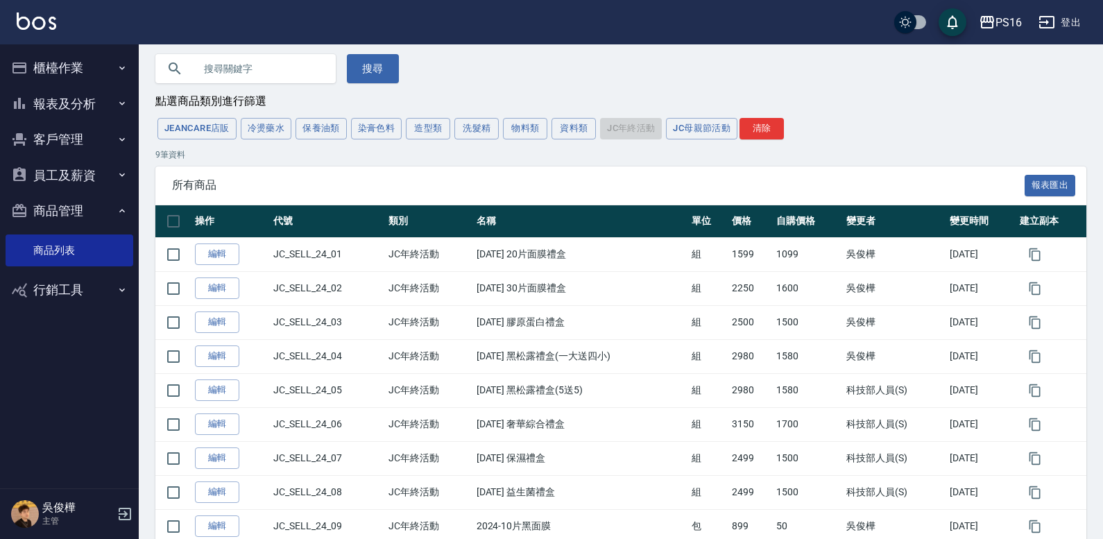
scroll to position [33, 0]
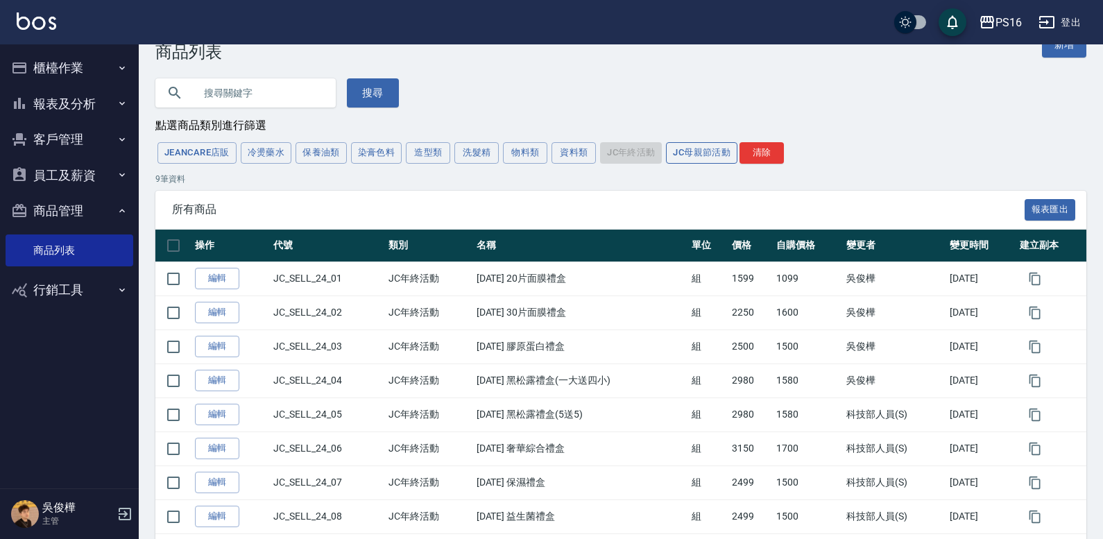
click at [724, 151] on button "JC母親節活動" at bounding box center [701, 152] width 71 height 21
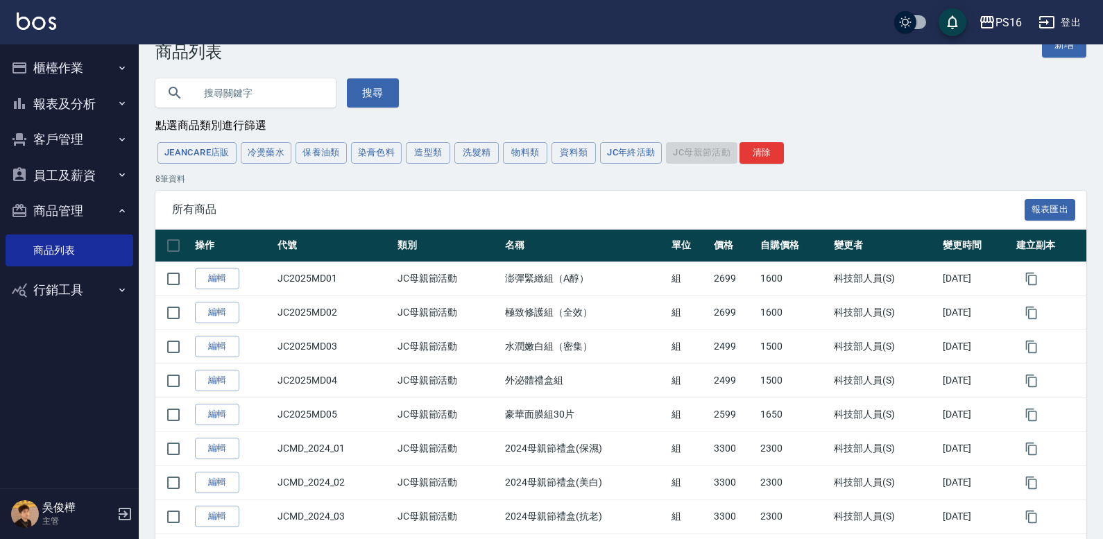
scroll to position [96, 0]
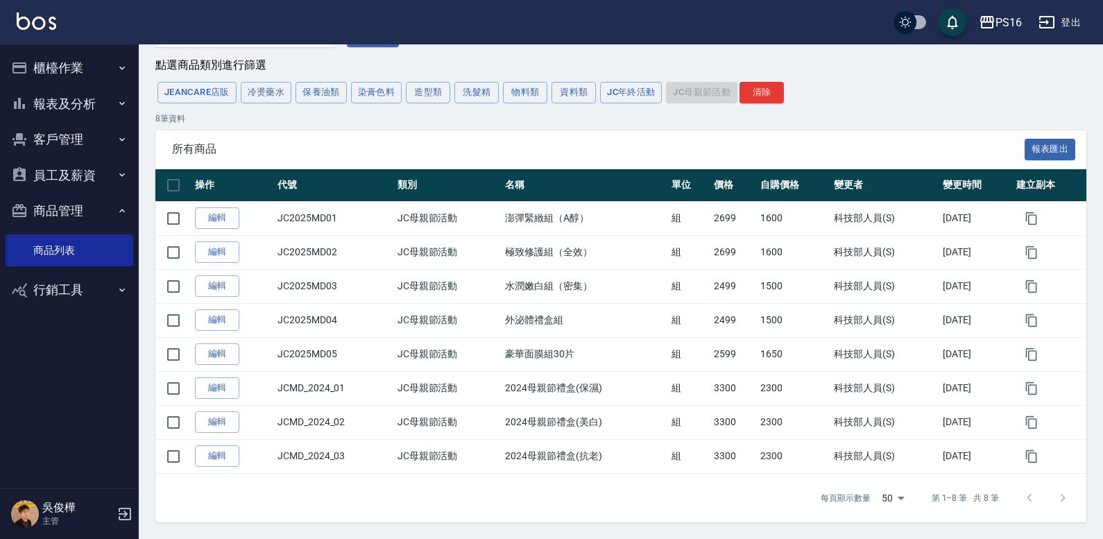
drag, startPoint x: 693, startPoint y: 125, endPoint x: 809, endPoint y: 162, distance: 122.4
click at [809, 162] on div "8 筆資料 所有商品 報表匯出 操作 代號 類別 名稱 單位 價格 自購價格 變更者 變更時間 建立副本 編輯 JC2025MD01 JC母親節活動 澎彈緊緻…" at bounding box center [620, 317] width 931 height 410
drag, startPoint x: 827, startPoint y: 71, endPoint x: 866, endPoint y: 112, distance: 55.4
click at [865, 112] on div "Products 商品列表 新增 搜尋 點選商品類別進行篩選 JeanCare店販 冷燙藥水 保養油類 染膏色料 造型類 洗髮精 物料類 資料類 JC年終活動…" at bounding box center [621, 244] width 964 height 555
click at [856, 80] on div "JeanCare店販 冷燙藥水 保養油類 染膏色料 造型類 洗髮精 物料類 資料類 JC年終活動 JC母親節活動 清除" at bounding box center [620, 93] width 931 height 26
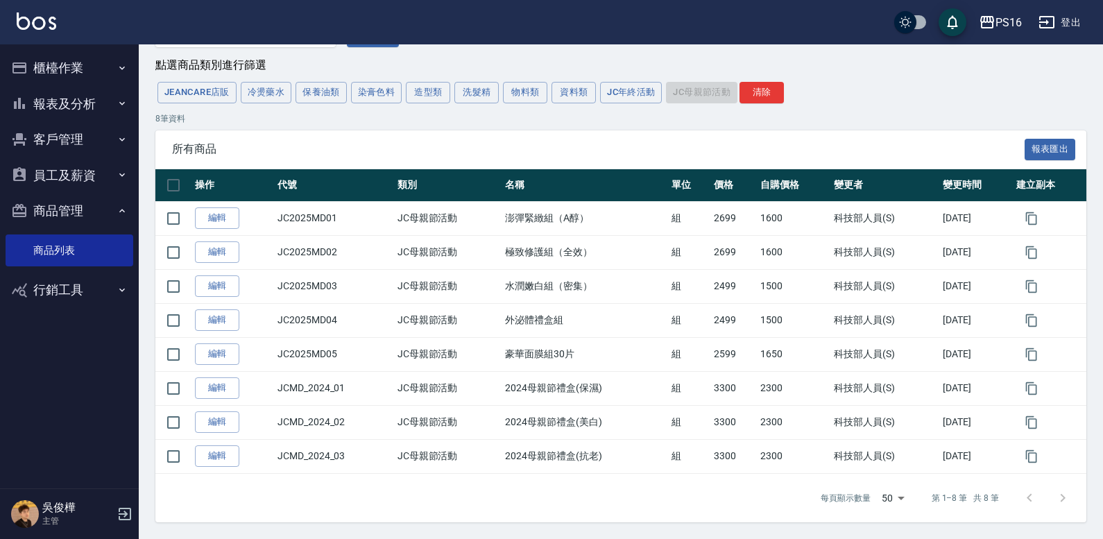
click at [855, 85] on div "JeanCare店販 冷燙藥水 保養油類 染膏色料 造型類 洗髮精 物料類 資料類 JC年終活動 JC母親節活動 清除" at bounding box center [620, 93] width 931 height 26
drag, startPoint x: 583, startPoint y: 135, endPoint x: 853, endPoint y: 152, distance: 270.3
click at [853, 152] on div "所有商品 報表匯出" at bounding box center [620, 149] width 931 height 38
click at [644, 101] on button "JC年終活動" at bounding box center [631, 92] width 62 height 21
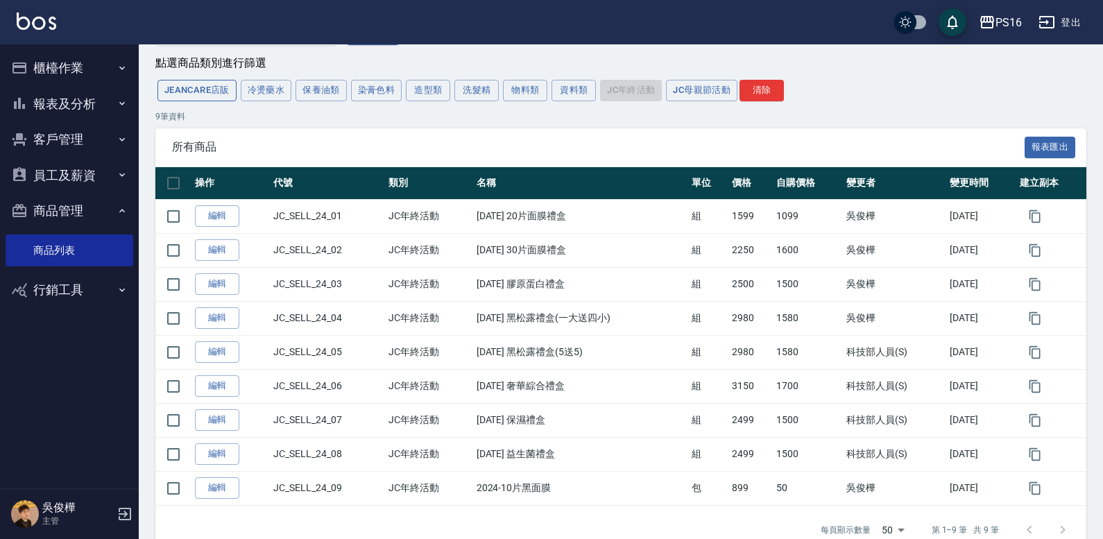
click at [205, 85] on button "JeanCare店販" at bounding box center [196, 90] width 79 height 21
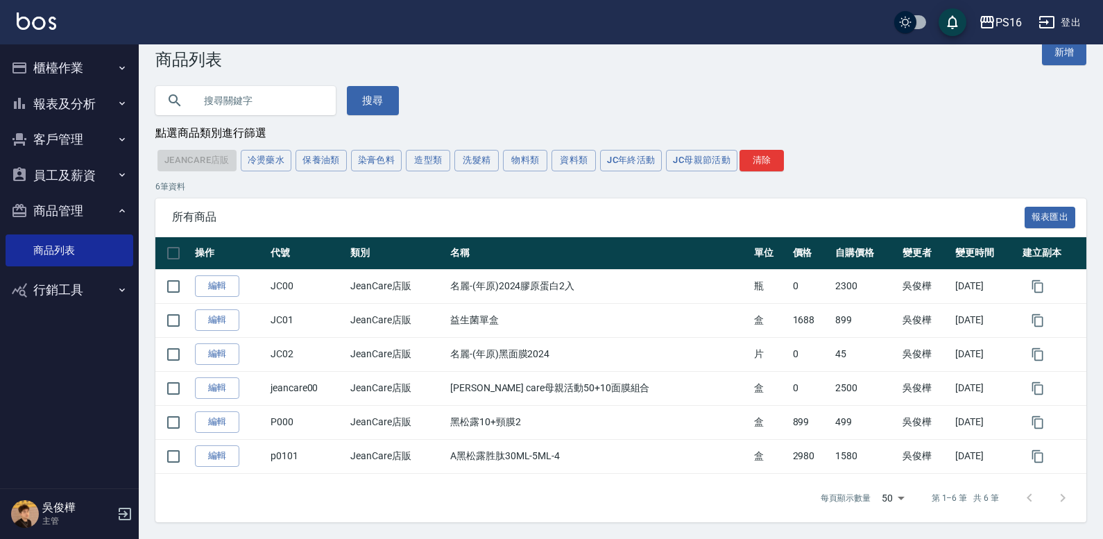
scroll to position [28, 0]
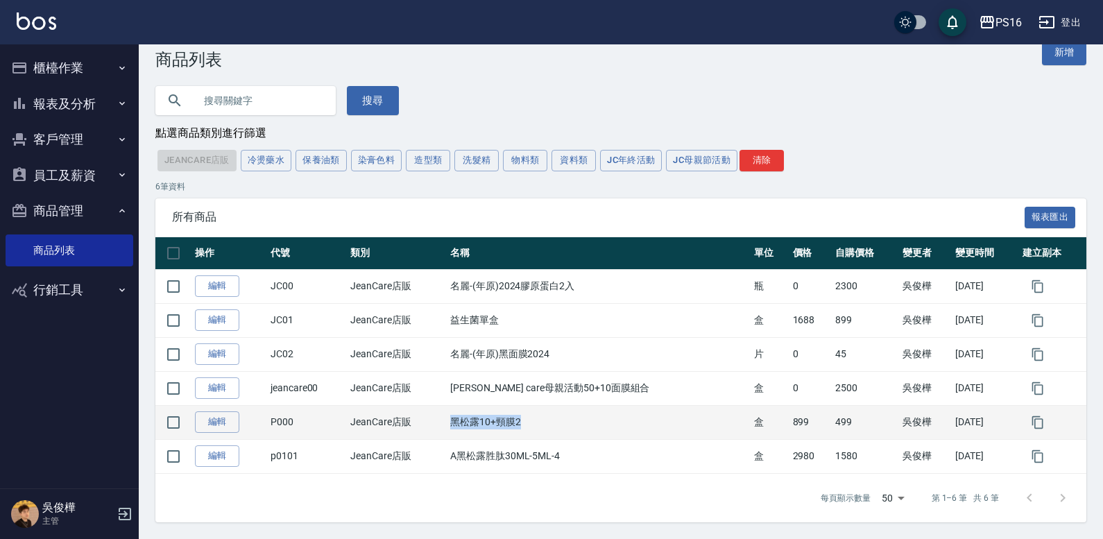
drag, startPoint x: 470, startPoint y: 423, endPoint x: 575, endPoint y: 427, distance: 104.8
click at [575, 427] on td "黑松露10+頸膜2" at bounding box center [599, 422] width 304 height 34
drag, startPoint x: 743, startPoint y: 424, endPoint x: 775, endPoint y: 419, distance: 32.3
click at [787, 426] on tr "編輯 P000 JeanCare店販 黑松露10+頸膜2 盒 899 499 [PERSON_NAME][DATE]" at bounding box center [620, 422] width 931 height 34
drag, startPoint x: 796, startPoint y: 422, endPoint x: 835, endPoint y: 420, distance: 38.9
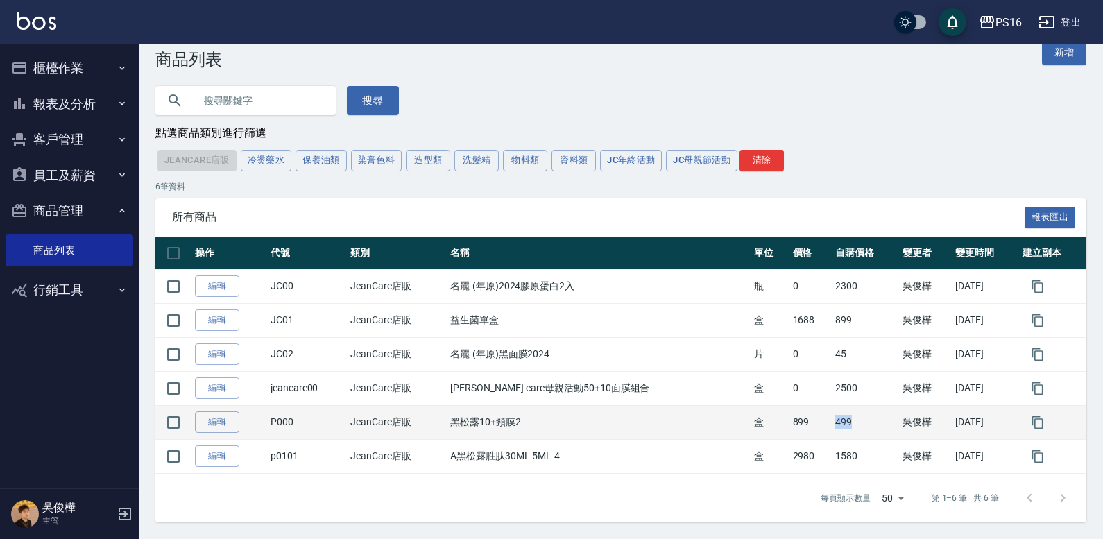
click at [835, 420] on td "499" at bounding box center [865, 422] width 67 height 34
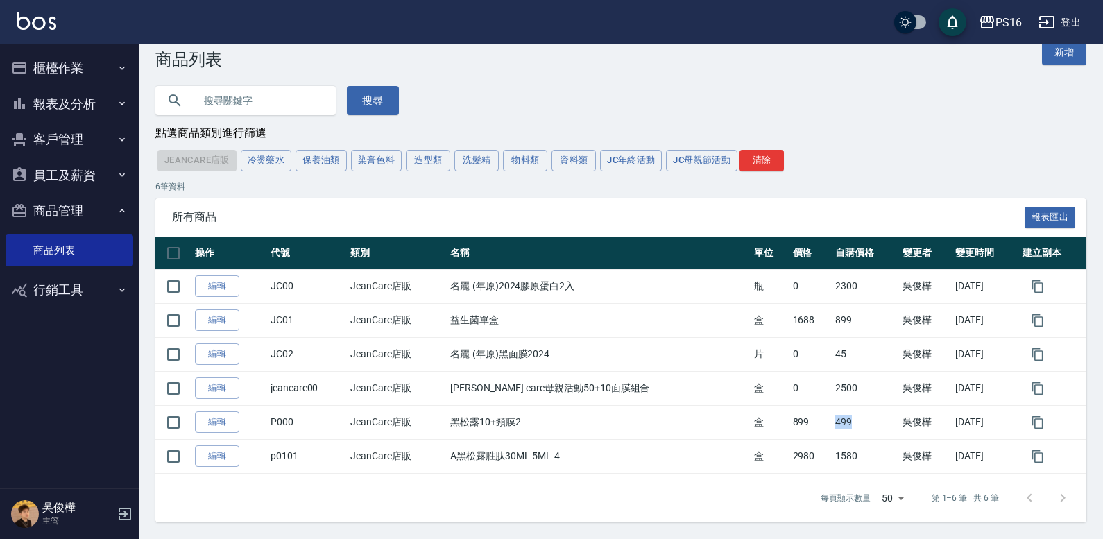
click at [708, 157] on button "JC母親節活動" at bounding box center [701, 160] width 71 height 21
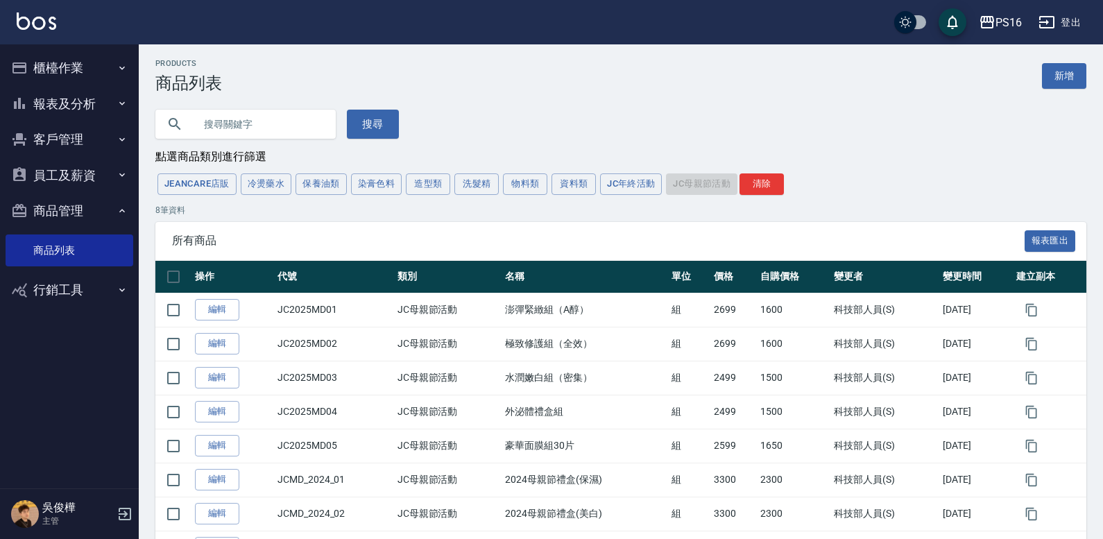
scroll to position [0, 0]
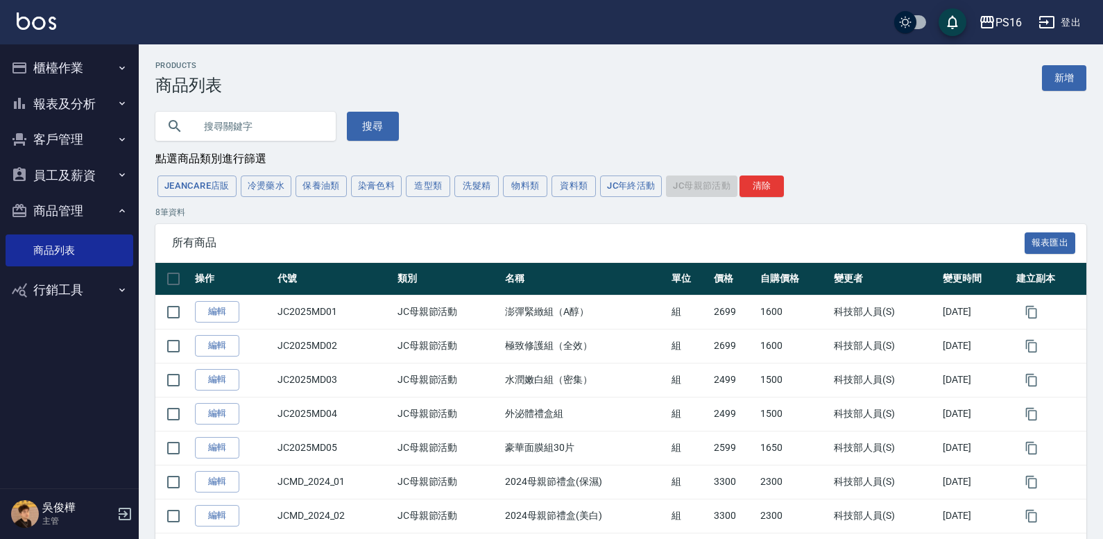
click at [620, 182] on button "JC年終活動" at bounding box center [631, 185] width 62 height 21
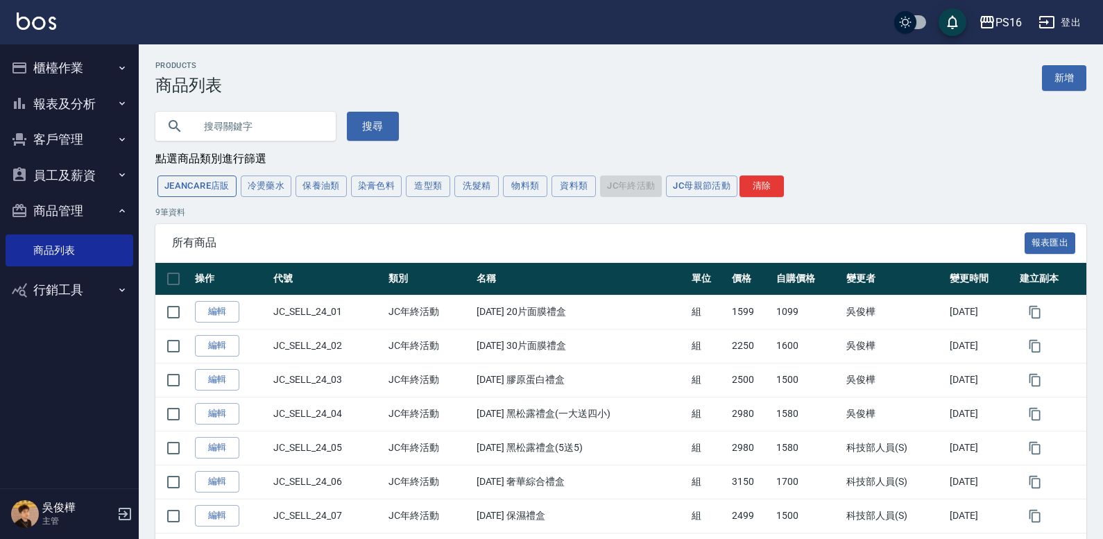
drag, startPoint x: 153, startPoint y: 200, endPoint x: 168, endPoint y: 186, distance: 20.1
click at [157, 197] on div "Products 商品列表 新增 搜尋 點選商品類別進行篩選 JeanCare店販 冷燙藥水 保養油類 染膏色料 造型類 洗髮精 物料類 資料類 JC年終活動…" at bounding box center [621, 355] width 964 height 589
click at [184, 182] on button "JeanCare店販" at bounding box center [196, 185] width 79 height 21
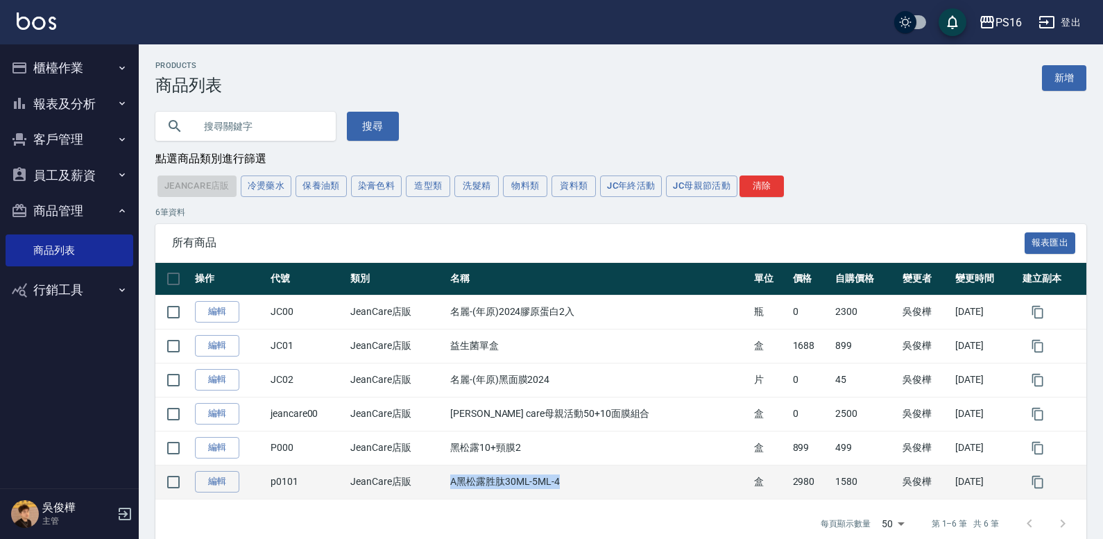
drag, startPoint x: 467, startPoint y: 483, endPoint x: 590, endPoint y: 481, distance: 122.1
click at [595, 481] on td "A黑松露胜肽30ML-5ML-4" at bounding box center [599, 482] width 304 height 34
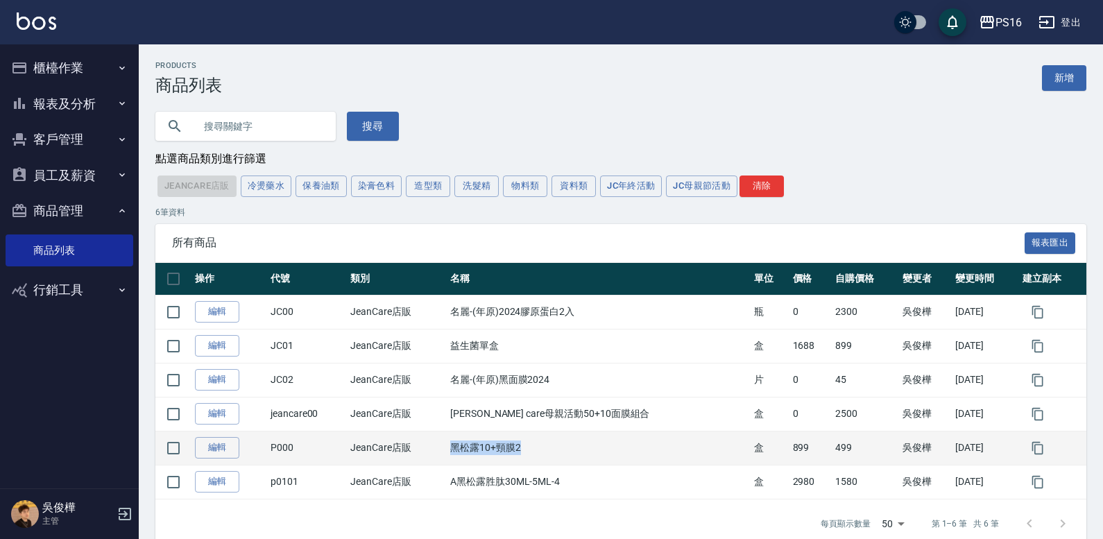
drag, startPoint x: 468, startPoint y: 445, endPoint x: 523, endPoint y: 442, distance: 54.9
click at [540, 450] on td "黑松露10+頸膜2" at bounding box center [599, 448] width 304 height 34
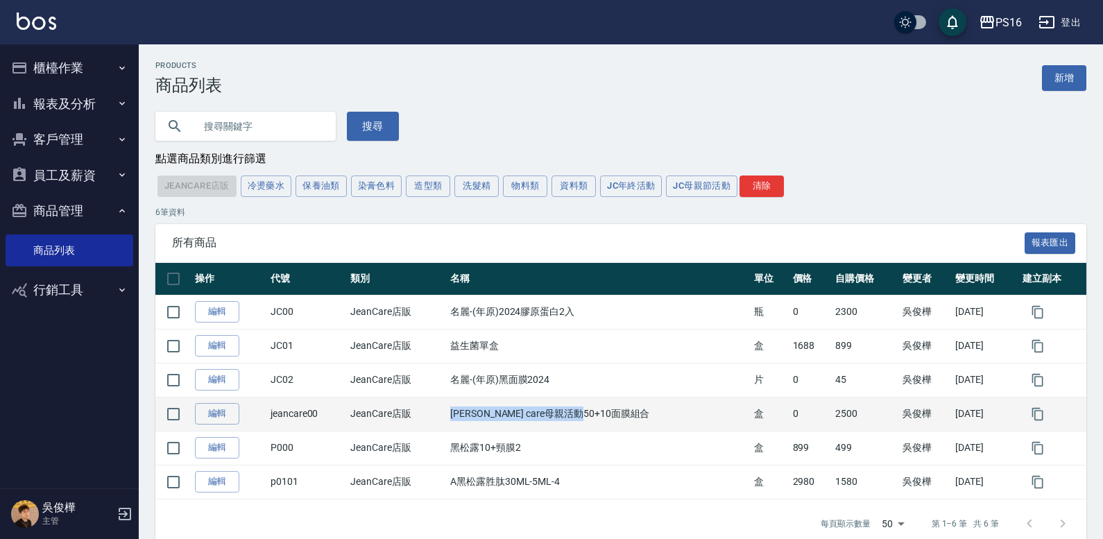
drag, startPoint x: 453, startPoint y: 413, endPoint x: 574, endPoint y: 414, distance: 120.7
click at [620, 418] on tr "編輯 jeancare00 JeanCare店販 [PERSON_NAME] care母親活動50+10面膜組合 盒 0 2500 [PERSON_NAME]…" at bounding box center [620, 414] width 931 height 34
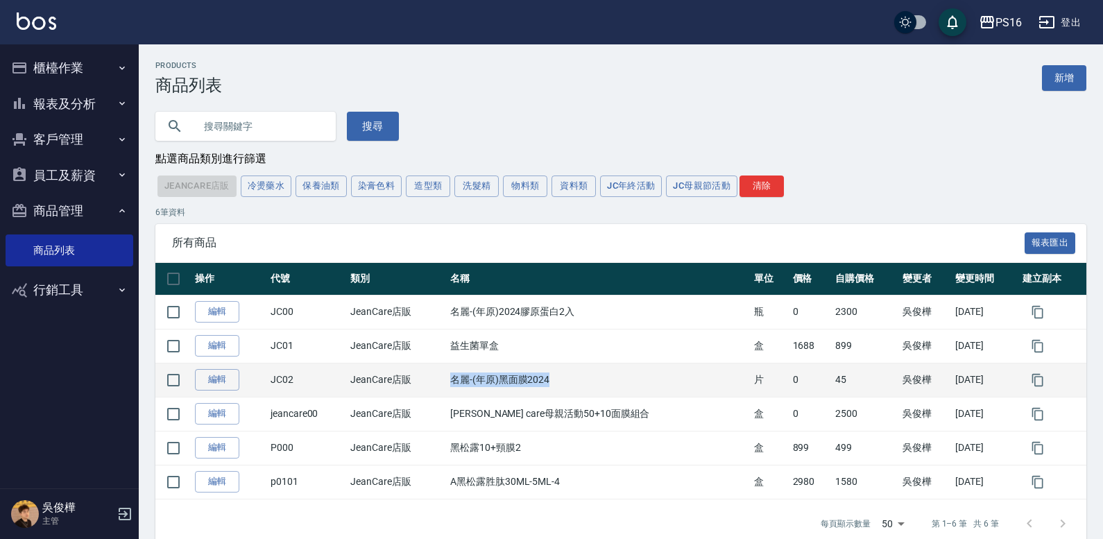
drag, startPoint x: 467, startPoint y: 381, endPoint x: 586, endPoint y: 383, distance: 119.3
click at [602, 385] on td "名麗-(年原)黑面膜2024" at bounding box center [599, 380] width 304 height 34
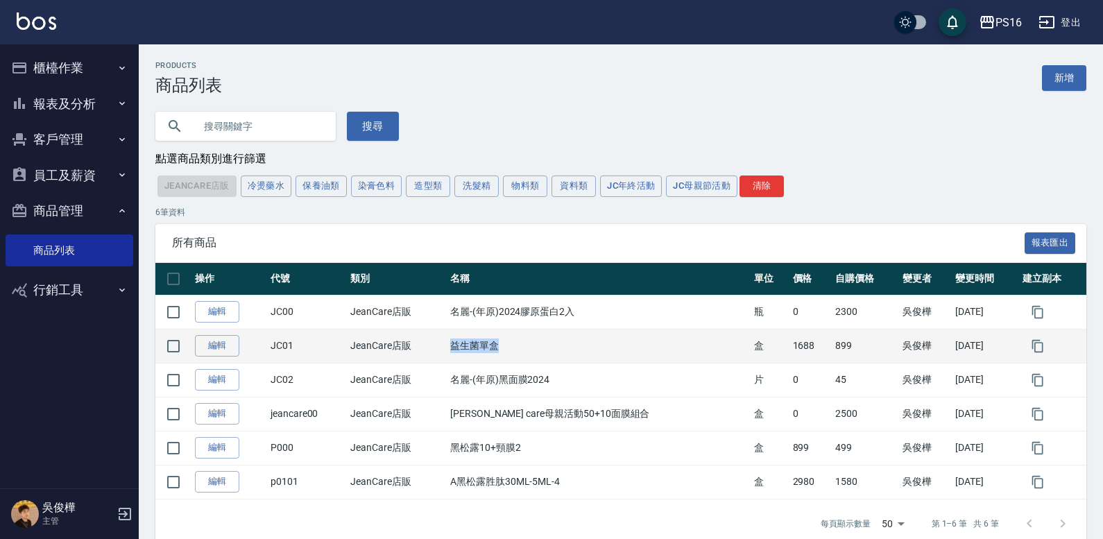
drag, startPoint x: 461, startPoint y: 347, endPoint x: 544, endPoint y: 352, distance: 83.4
click at [544, 352] on tr "編輯 JC01 JeanCare店販 益生菌單盒 盒 1688 899 [PERSON_NAME][DATE]" at bounding box center [620, 346] width 931 height 34
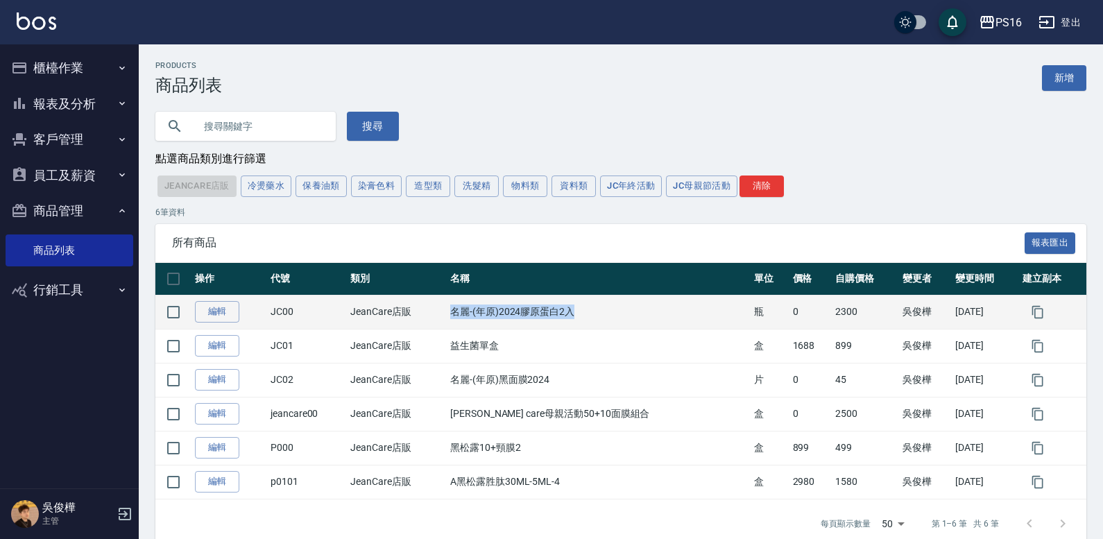
drag, startPoint x: 471, startPoint y: 310, endPoint x: 606, endPoint y: 312, distance: 135.3
click at [606, 312] on td "名麗-(年原)2024膠原蛋白2入" at bounding box center [599, 312] width 304 height 34
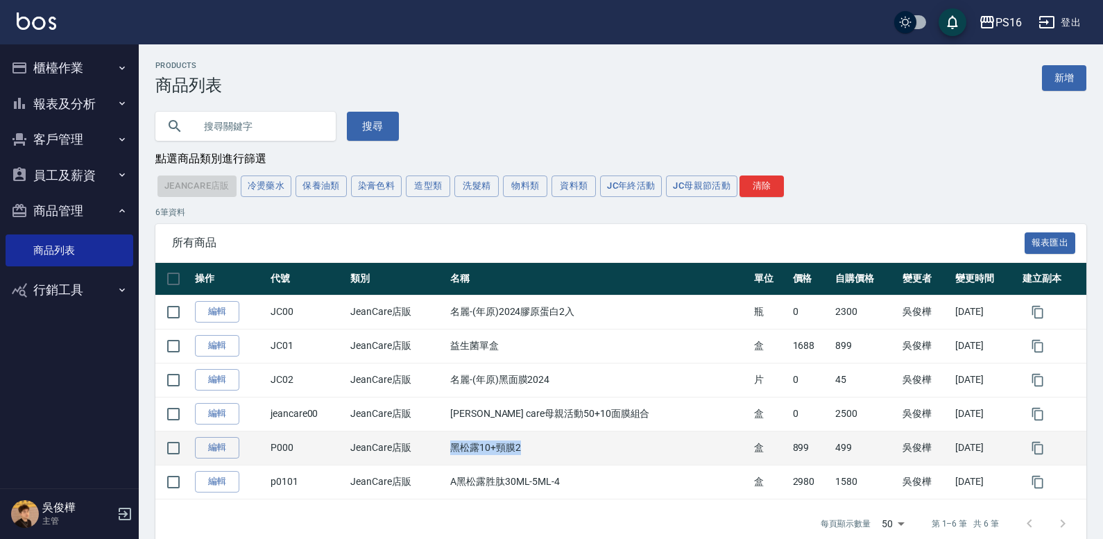
drag, startPoint x: 543, startPoint y: 448, endPoint x: 470, endPoint y: 444, distance: 72.9
click at [470, 444] on td "黑松露10+頸膜2" at bounding box center [599, 448] width 304 height 34
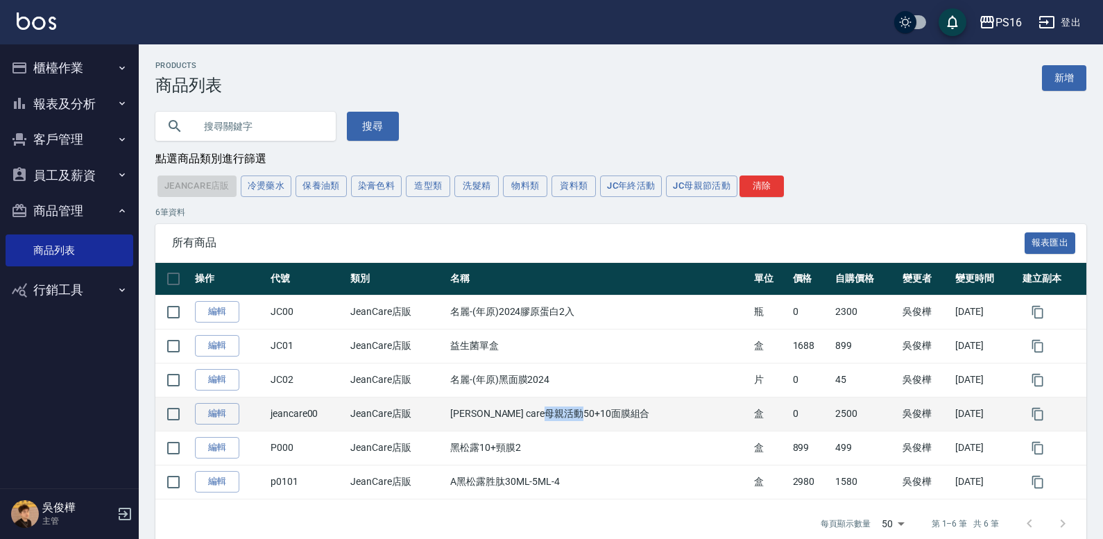
drag, startPoint x: 578, startPoint y: 417, endPoint x: 640, endPoint y: 412, distance: 62.6
click at [640, 412] on td "[PERSON_NAME] care母親活動50+10面膜組合" at bounding box center [599, 414] width 304 height 34
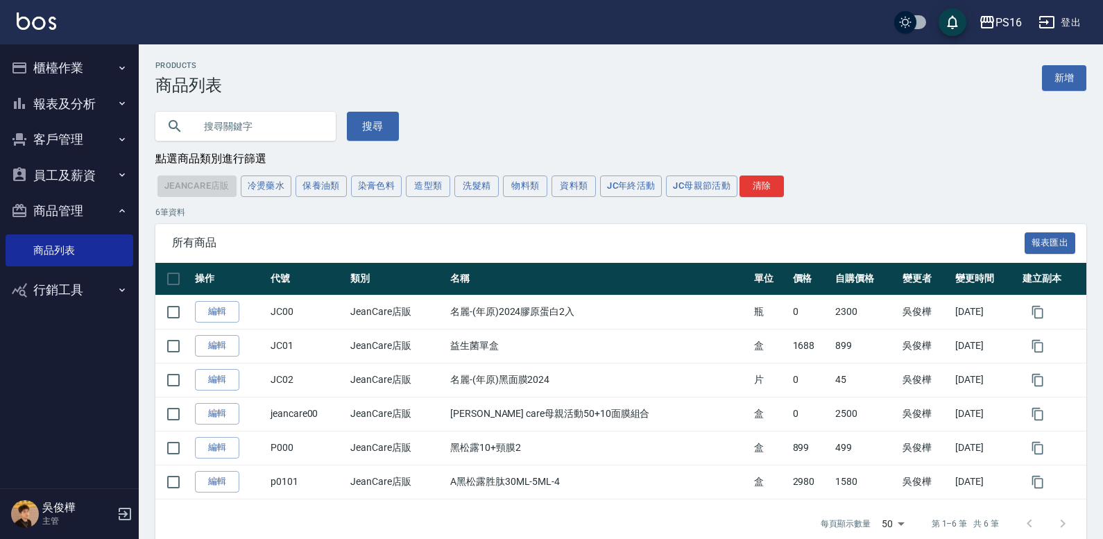
drag, startPoint x: 612, startPoint y: 137, endPoint x: 619, endPoint y: 131, distance: 8.4
click at [616, 133] on div "搜尋" at bounding box center [612, 118] width 947 height 46
drag, startPoint x: 605, startPoint y: 228, endPoint x: 720, endPoint y: 223, distance: 114.6
click at [720, 223] on div "6 筆資料 所有商品 報表匯出 操作 代號 類別 名稱 單位 價格 自購價格 變更者 變更時間 建立副本 編輯 JC00 JeanCare店販 名麗-(年原)…" at bounding box center [620, 377] width 931 height 342
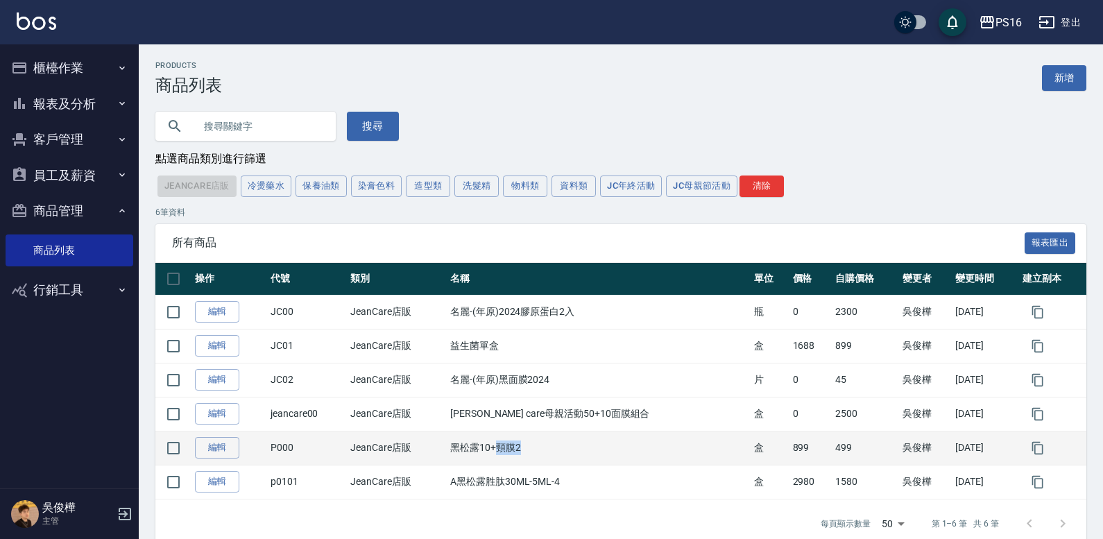
drag, startPoint x: 515, startPoint y: 449, endPoint x: 552, endPoint y: 447, distance: 36.8
click at [552, 447] on td "黑松露10+頸膜2" at bounding box center [599, 448] width 304 height 34
drag, startPoint x: 556, startPoint y: 456, endPoint x: 555, endPoint y: 436, distance: 20.8
click at [555, 453] on td "黑松露10+頸膜2" at bounding box center [599, 448] width 304 height 34
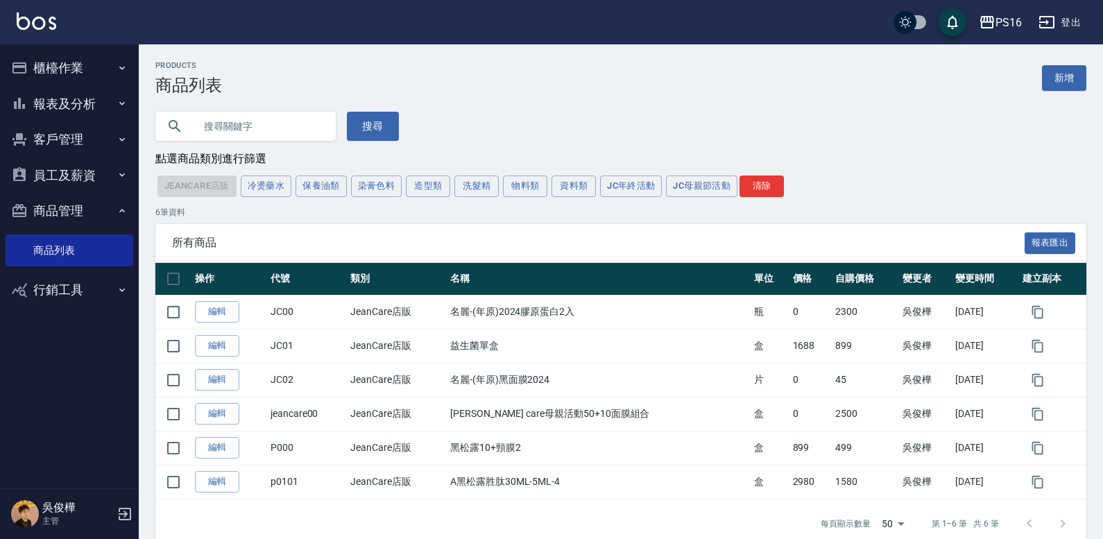
click at [1075, 153] on div "點選商品類別進行篩選" at bounding box center [620, 159] width 931 height 15
drag, startPoint x: 450, startPoint y: 116, endPoint x: 763, endPoint y: 160, distance: 315.8
click at [763, 160] on div "Products 商品列表 新增 搜尋 點選商品類別進行篩選 JeanCare店販 冷燙藥水 保養油類 染膏色料 造型類 洗髮精 物料類 資料類 JC年終活動…" at bounding box center [621, 304] width 964 height 487
click at [53, 17] on img at bounding box center [37, 20] width 40 height 17
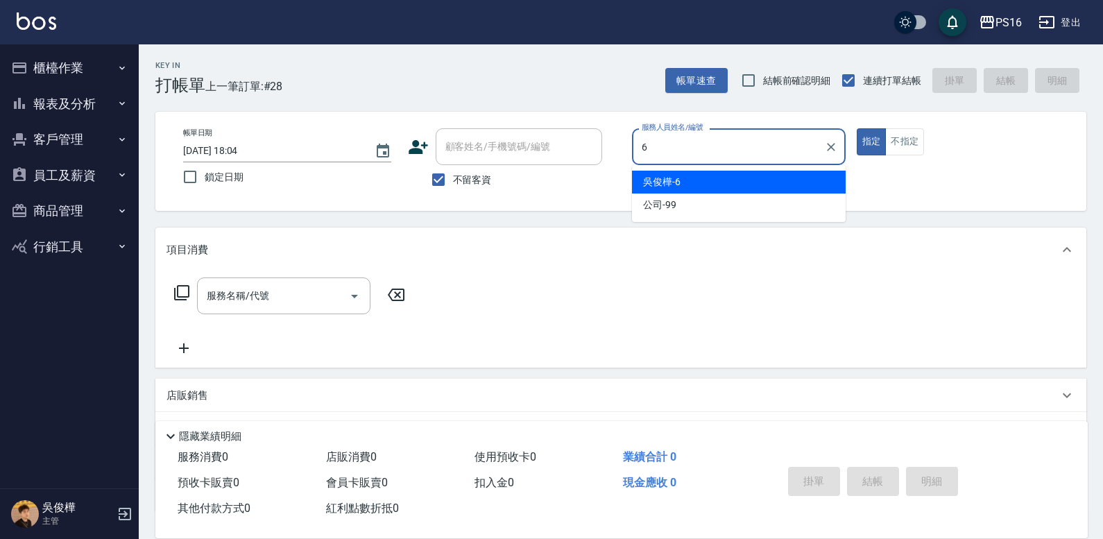
type input "[PERSON_NAME]-6"
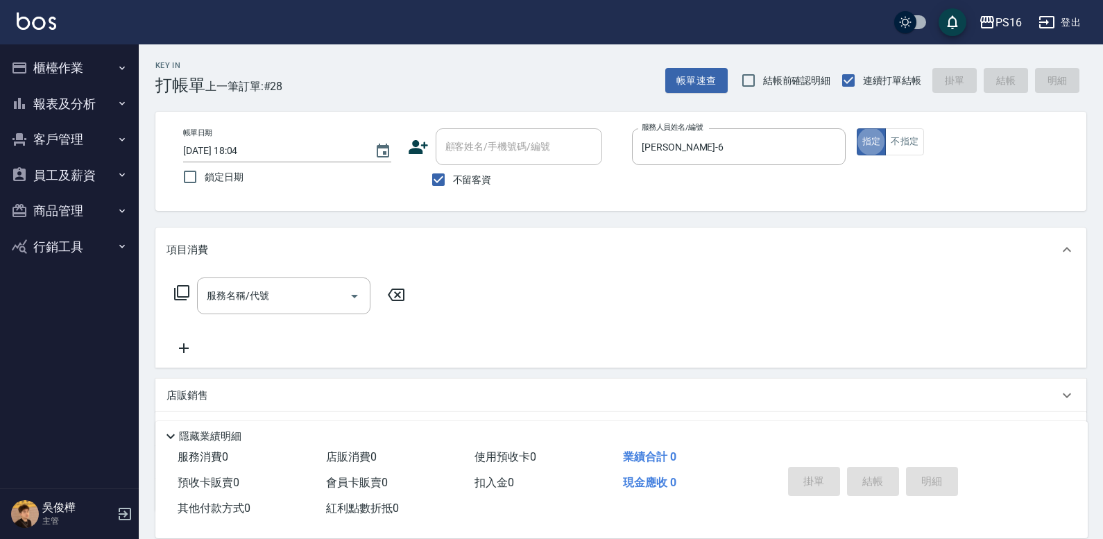
type button "true"
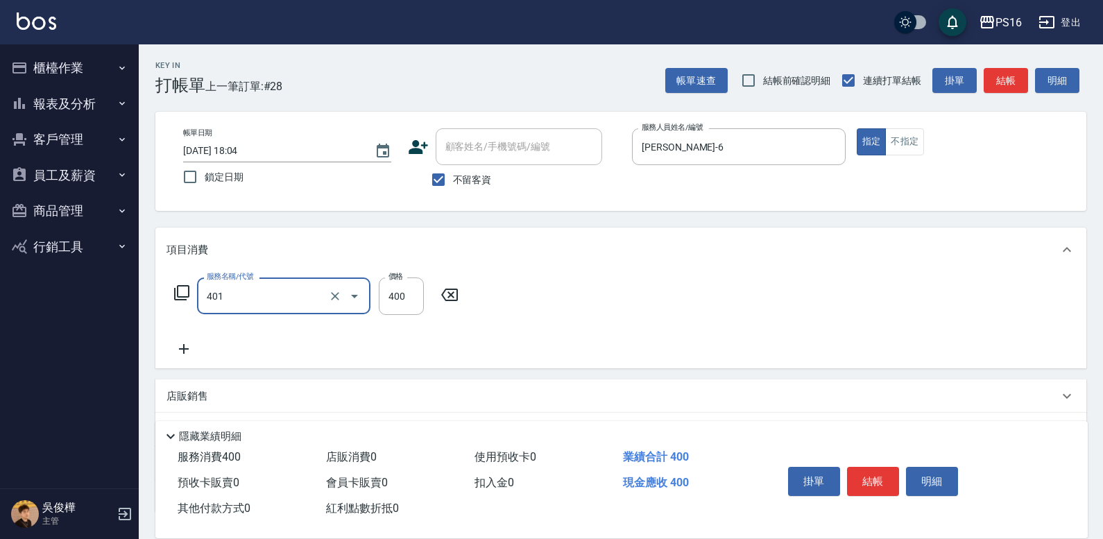
type input "剪髮(401)"
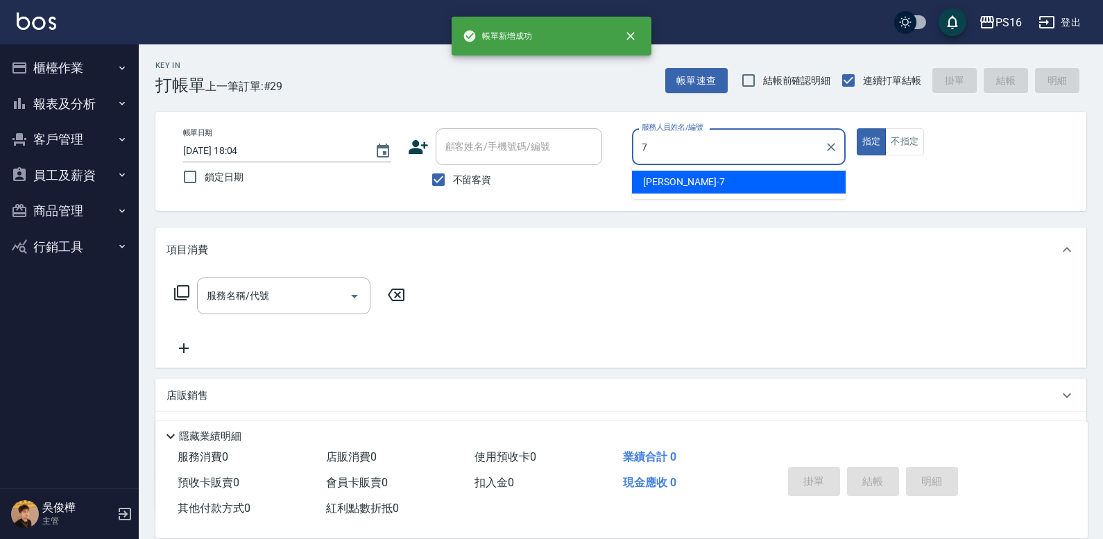
type input "[PERSON_NAME]-7"
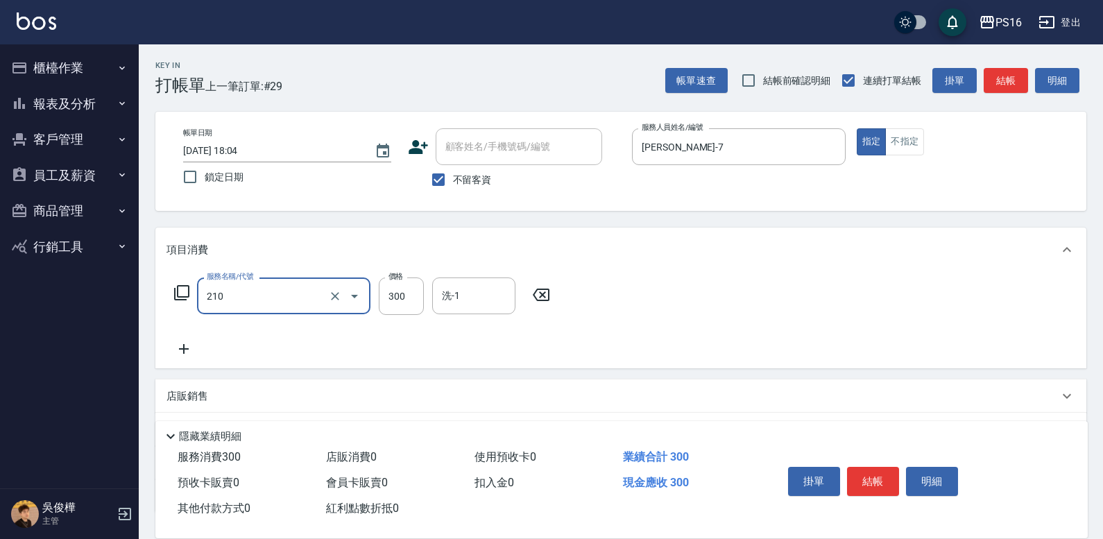
type input "[PERSON_NAME]洗髮精(210)"
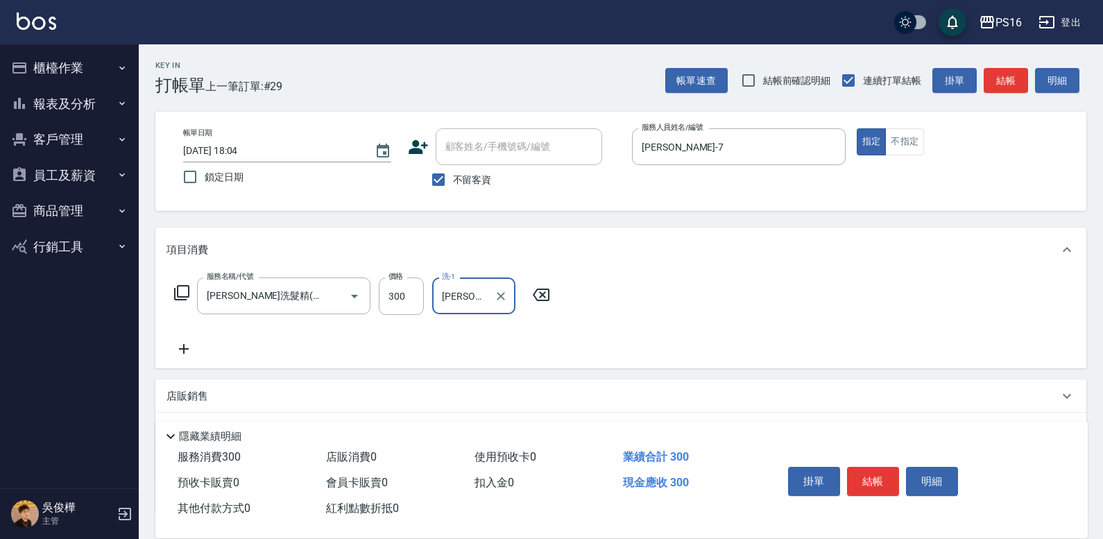
type input "[PERSON_NAME]-28"
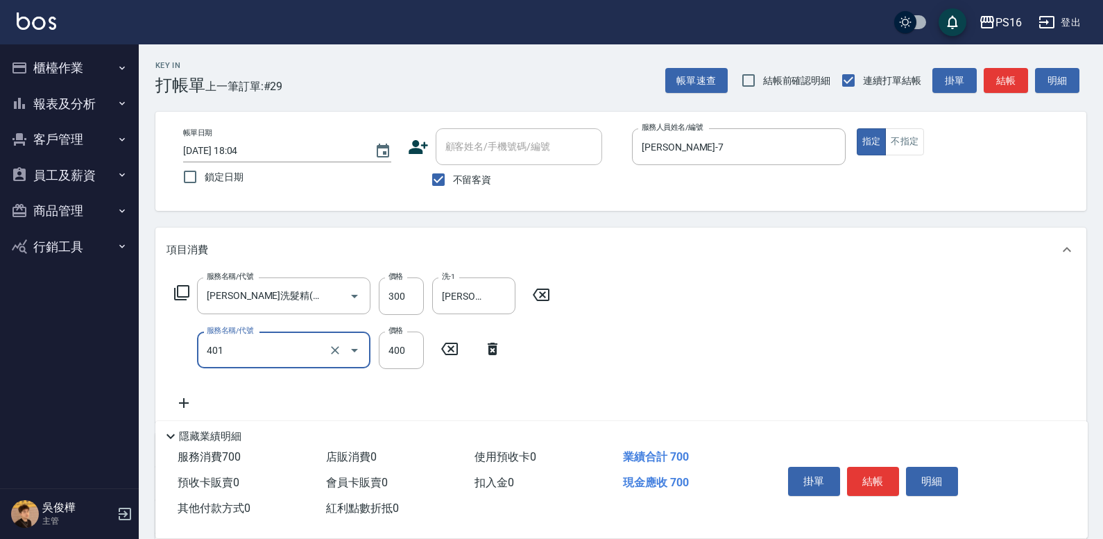
type input "剪髮(401)"
type input "300"
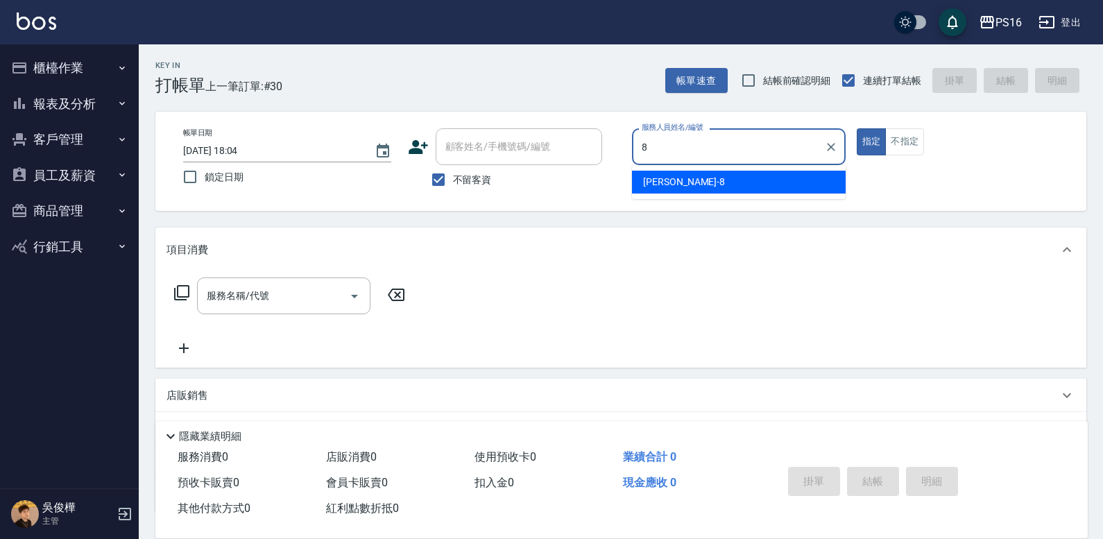
type input "[PERSON_NAME]-8"
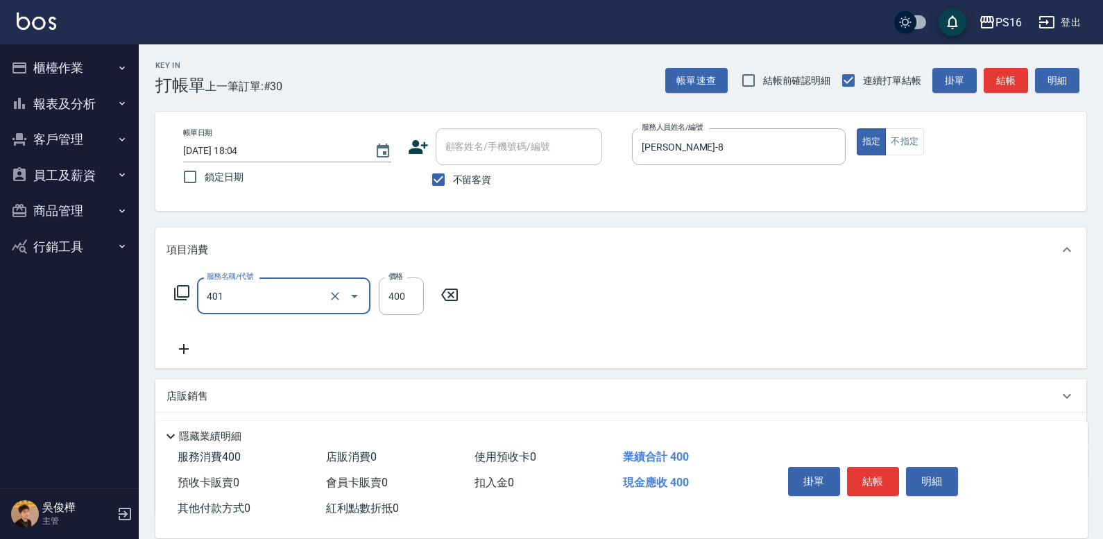
type input "剪髮(401)"
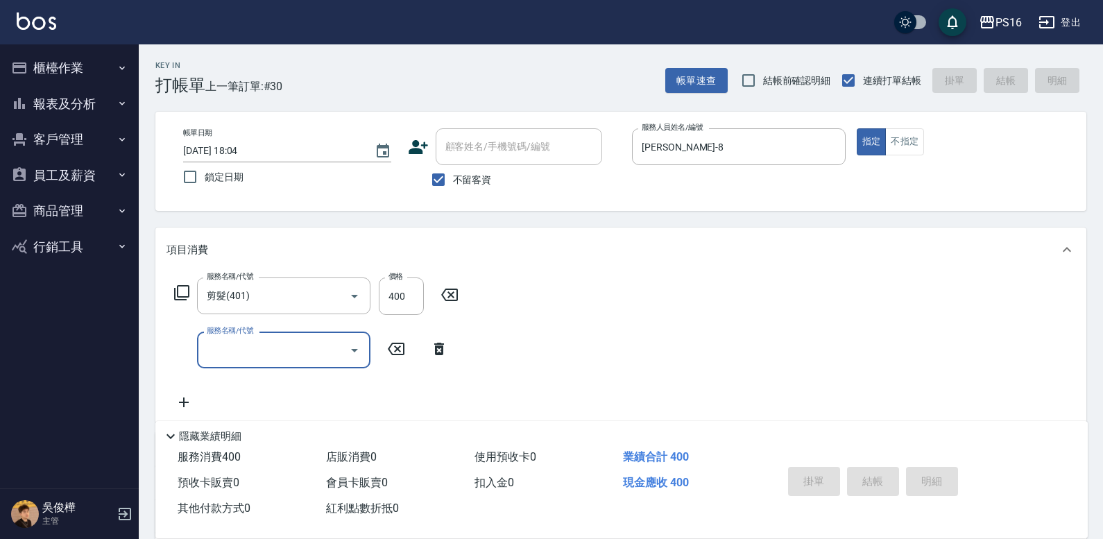
type input "[DATE] 18:36"
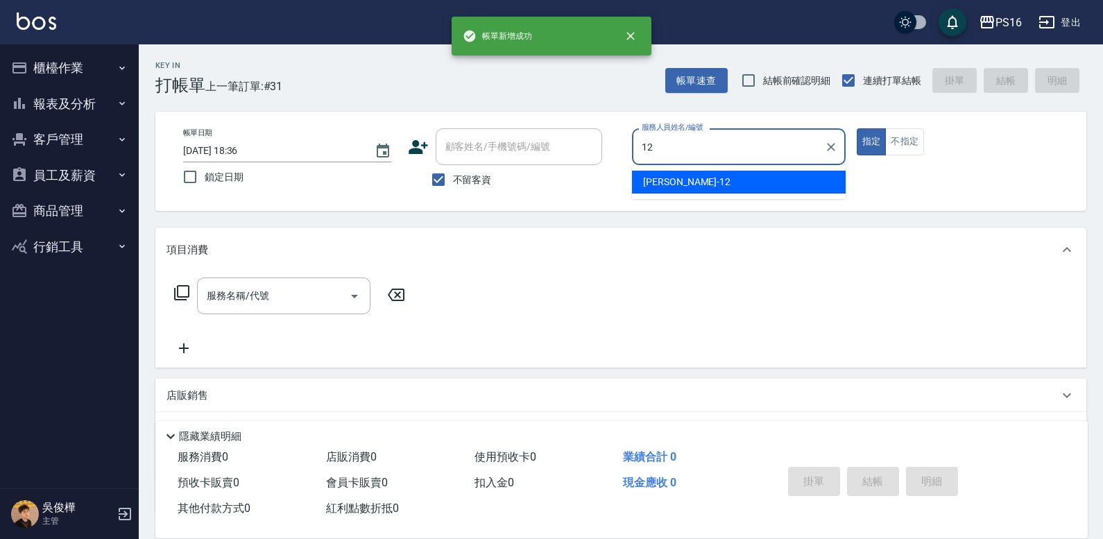
type input "[PERSON_NAME]-12"
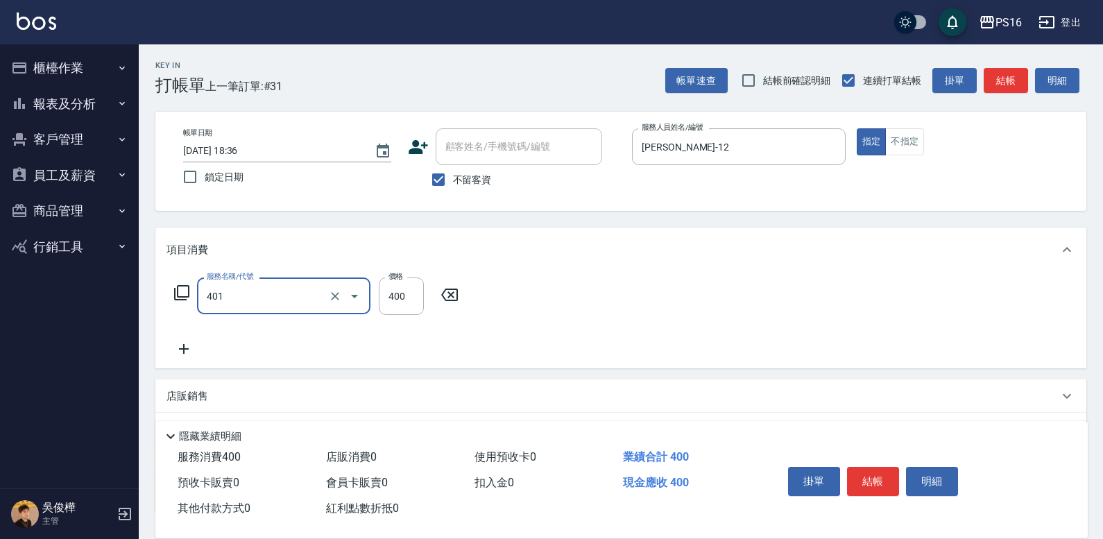
type input "剪髮(401)"
type input "300"
